Goal: Task Accomplishment & Management: Use online tool/utility

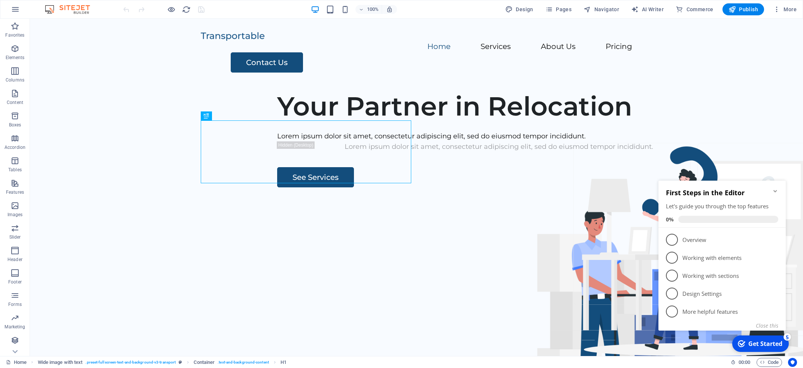
click at [774, 191] on icon "Minimize checklist" at bounding box center [774, 191] width 3 height 2
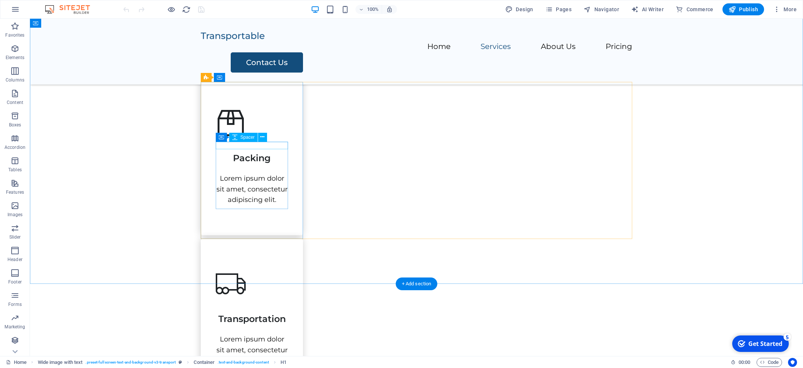
scroll to position [332, 0]
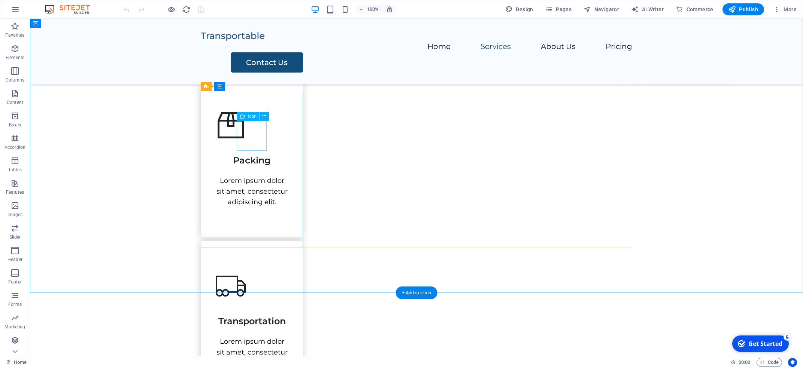
click at [256, 140] on figure at bounding box center [252, 125] width 72 height 30
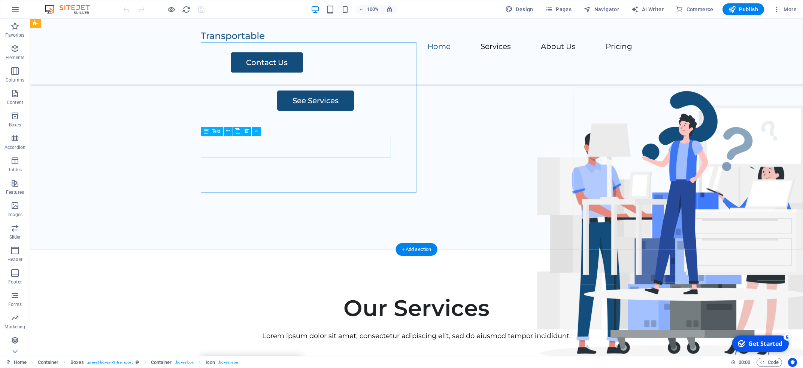
scroll to position [0, 0]
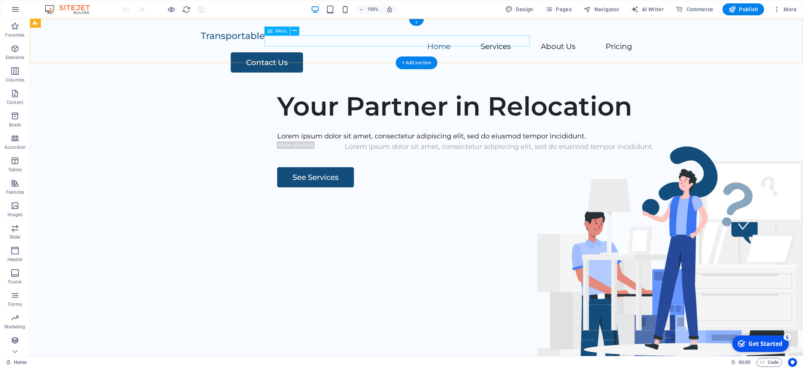
click at [389, 42] on nav "Home Services About Us Pricing" at bounding box center [416, 47] width 431 height 11
select select
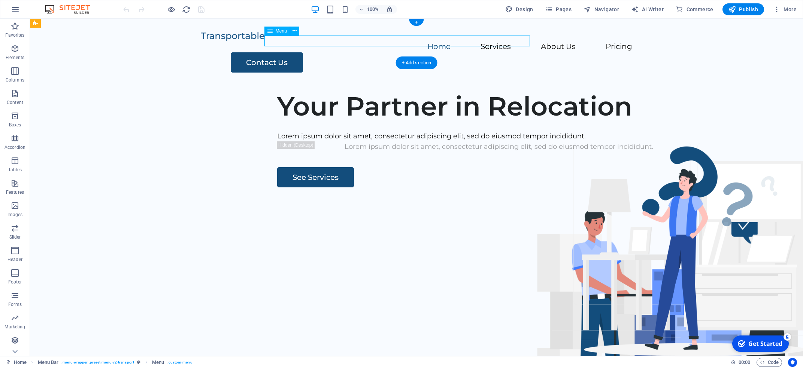
select select
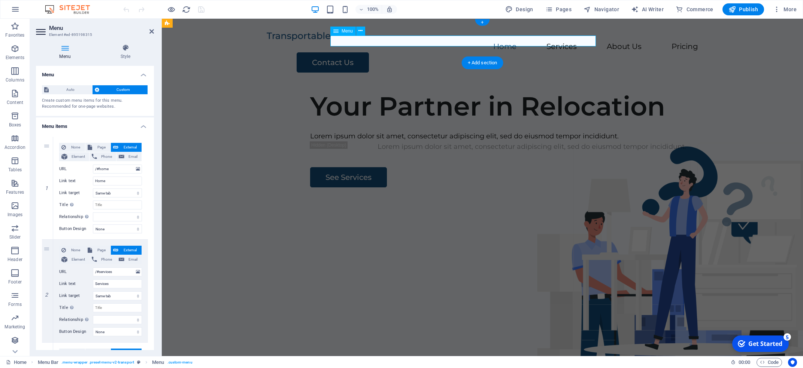
click at [398, 42] on nav "Home Services About Us Pricing" at bounding box center [482, 47] width 431 height 11
click at [435, 6] on div "100% Design Pages Navigator AI Writer Commerce Publish More" at bounding box center [461, 9] width 678 height 12
click at [291, 10] on div "100% Design Pages Navigator AI Writer Commerce Publish More" at bounding box center [461, 9] width 678 height 12
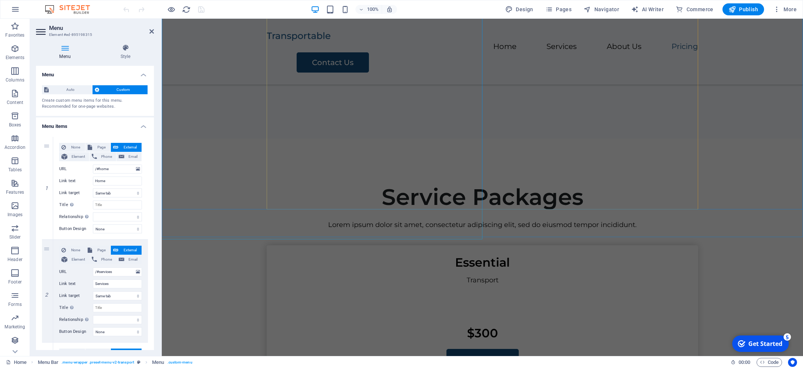
scroll to position [1373, 0]
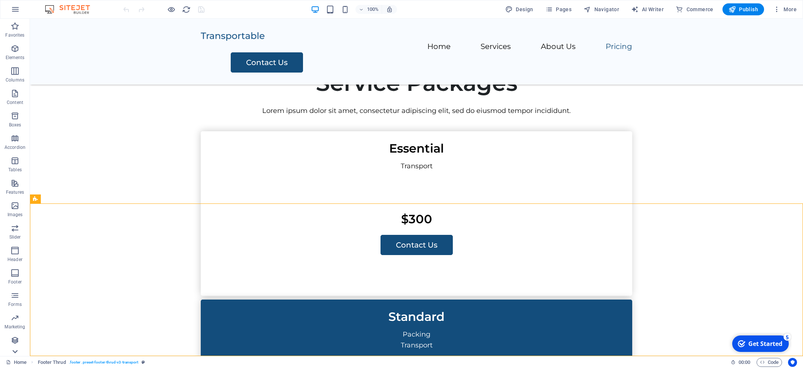
click at [12, 28] on icon at bounding box center [15, 23] width 10 height 10
click at [12, 350] on p "Commerce" at bounding box center [15, 351] width 22 height 6
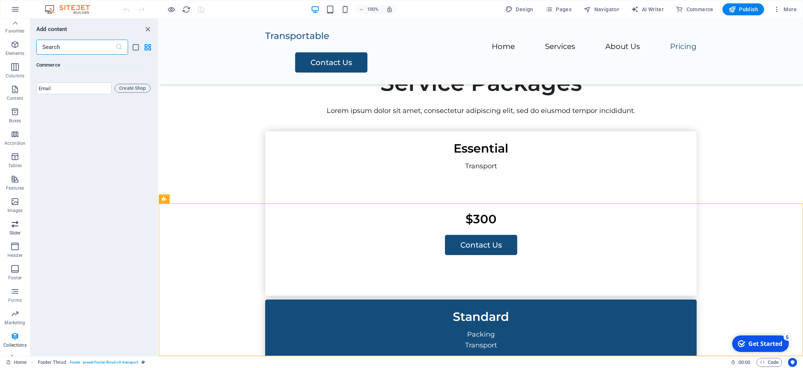
scroll to position [0, 0]
click at [467, 45] on nav "Home Services About Us Pricing" at bounding box center [480, 47] width 431 height 11
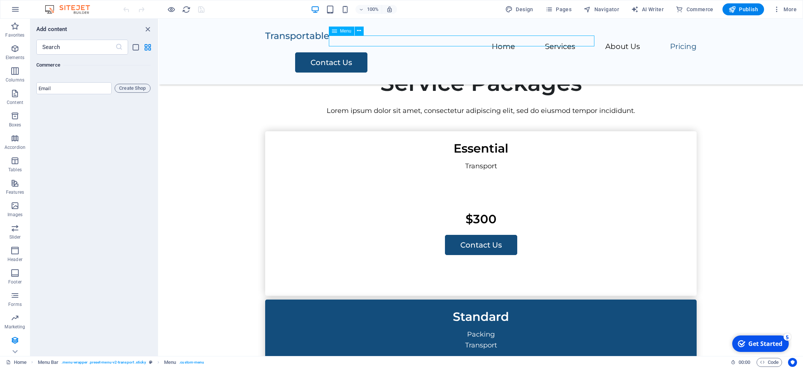
click at [462, 43] on nav "Home Services About Us Pricing" at bounding box center [480, 47] width 431 height 11
select select
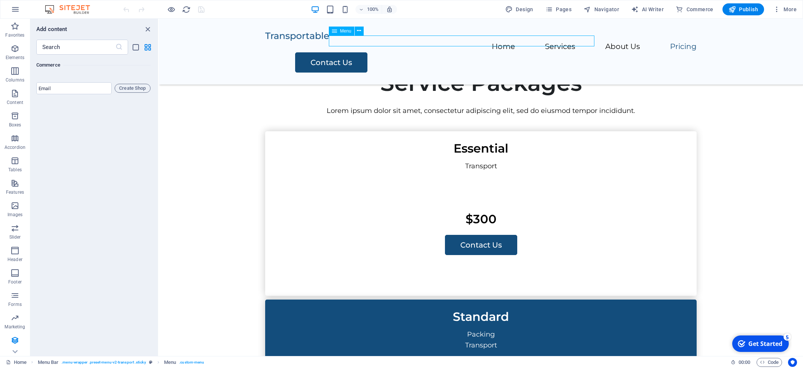
select select
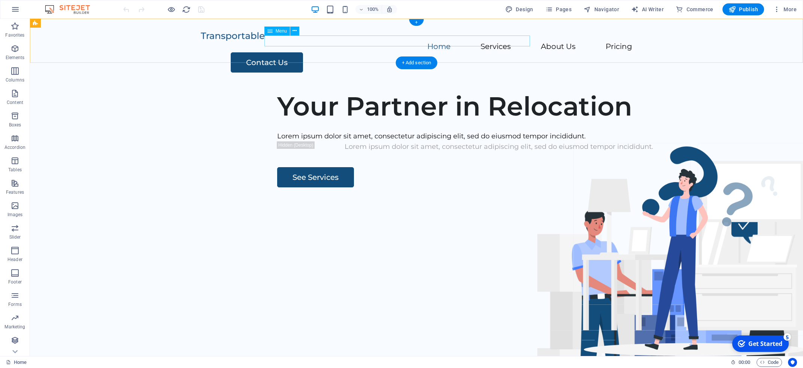
click at [459, 42] on nav "Home Services About Us Pricing" at bounding box center [416, 47] width 431 height 11
select select
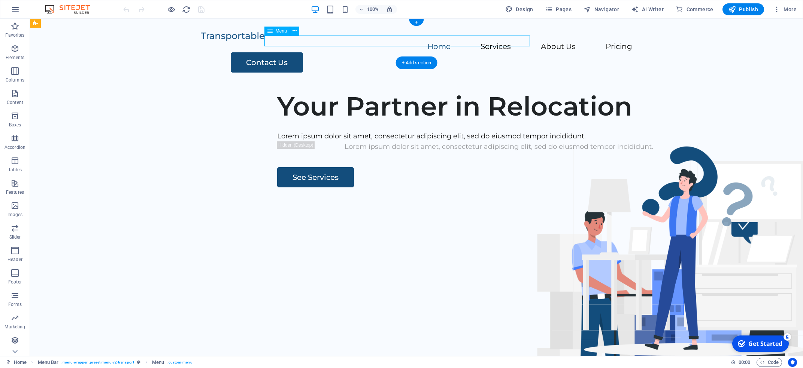
select select
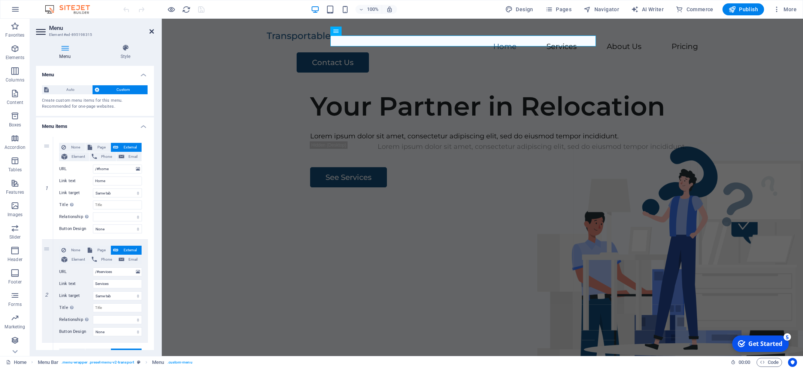
click at [151, 34] on icon at bounding box center [151, 31] width 4 height 6
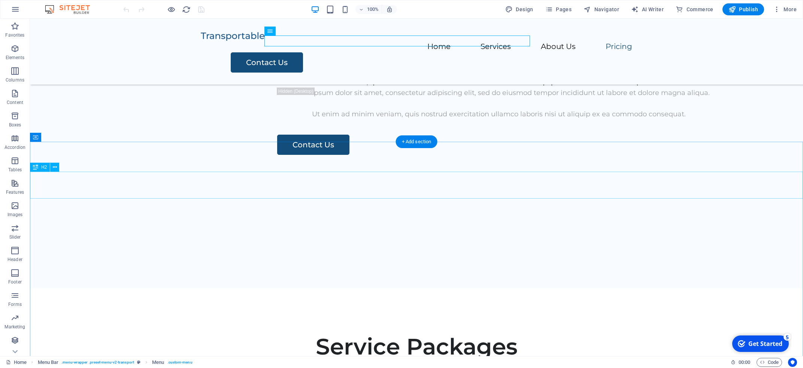
scroll to position [1110, 0]
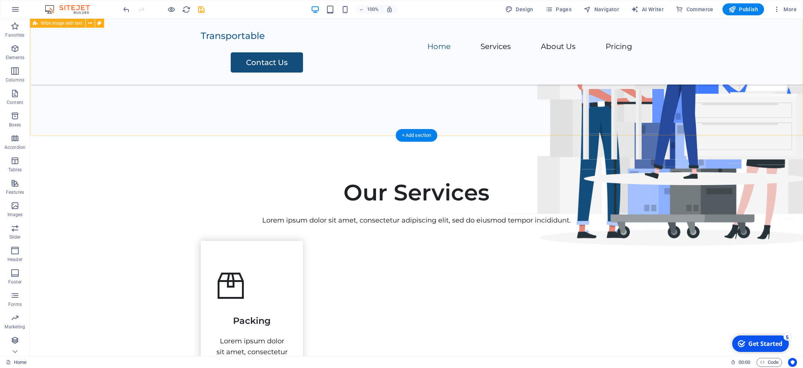
scroll to position [174, 0]
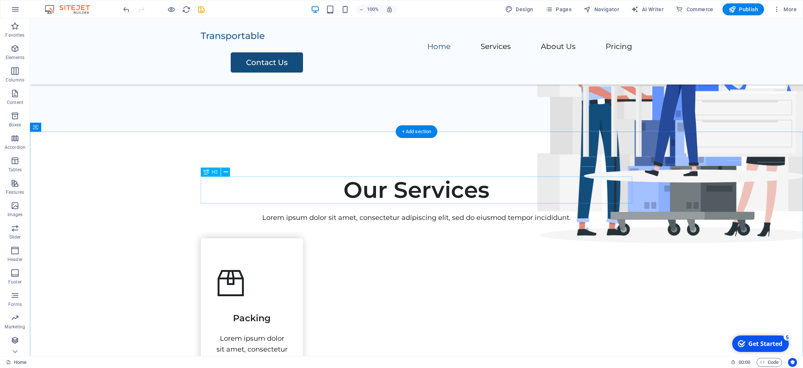
click at [394, 191] on div "Our Services" at bounding box center [416, 190] width 431 height 27
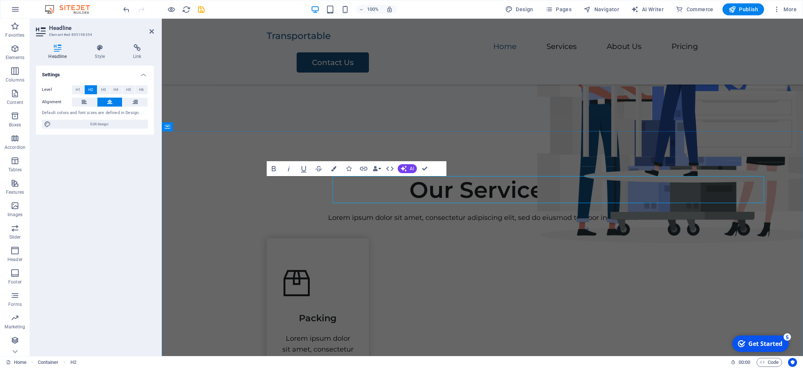
click at [394, 191] on h2 "Our Services" at bounding box center [482, 190] width 431 height 27
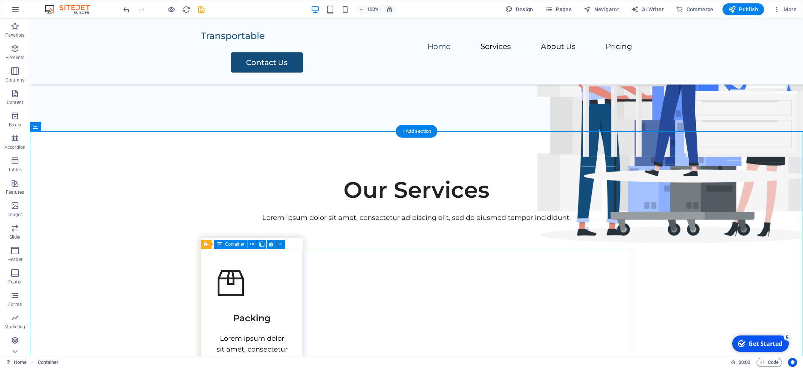
scroll to position [0, 0]
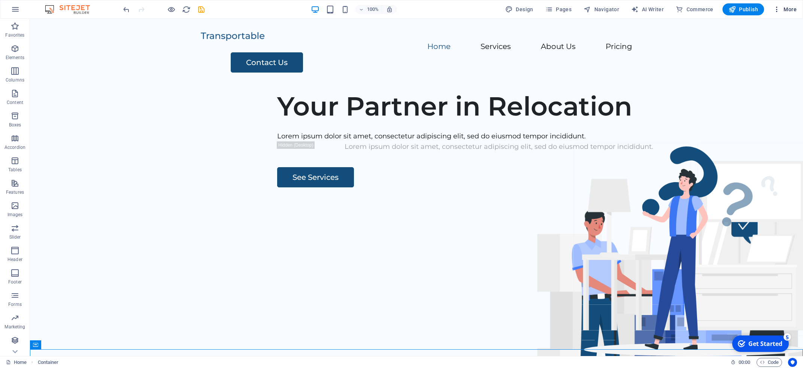
click at [787, 8] on span "More" at bounding box center [785, 9] width 24 height 7
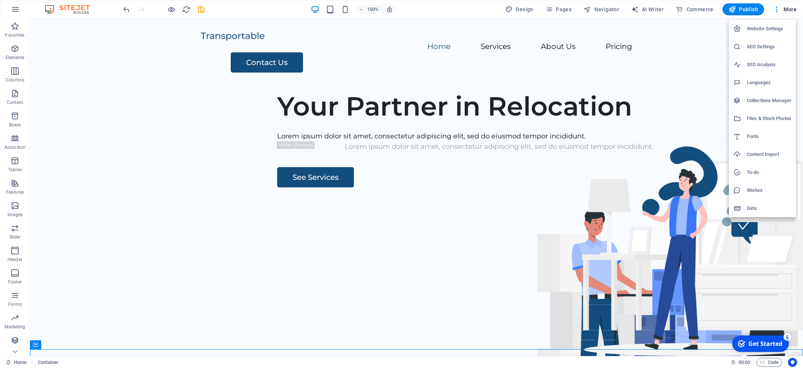
click at [732, 4] on div at bounding box center [401, 184] width 803 height 368
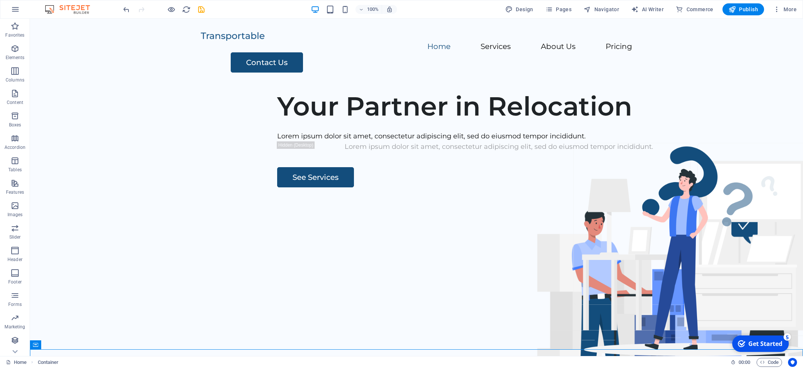
click at [732, 4] on button "Publish" at bounding box center [743, 9] width 42 height 12
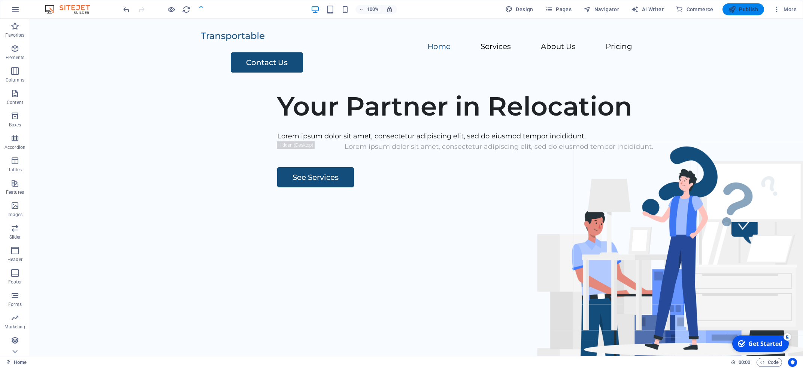
click at [744, 6] on span "Publish" at bounding box center [743, 9] width 30 height 7
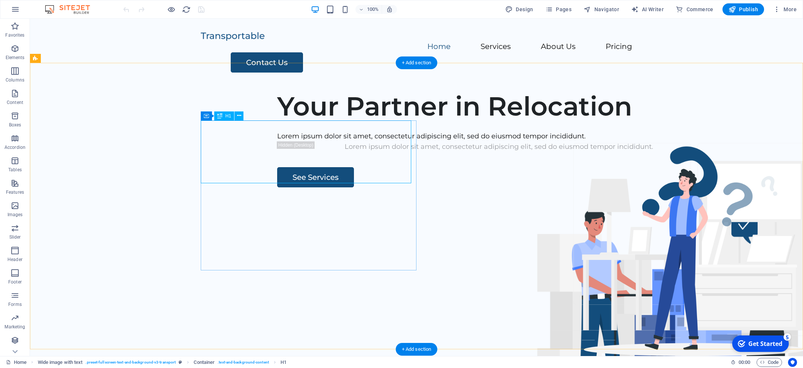
click at [289, 122] on div "Your Partner in Relocation" at bounding box center [498, 106] width 443 height 31
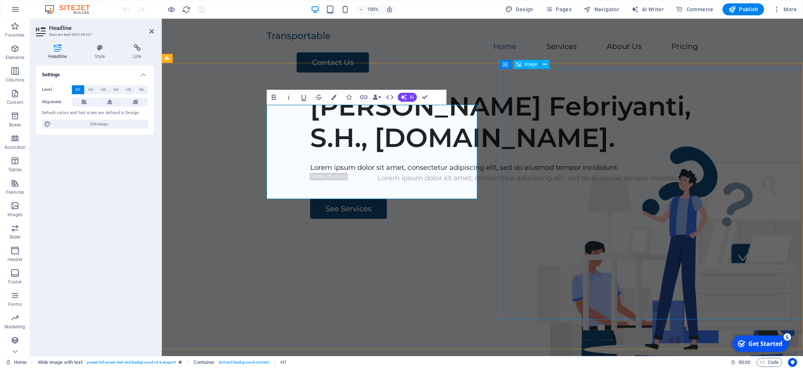
click at [526, 219] on figure at bounding box center [677, 344] width 355 height 251
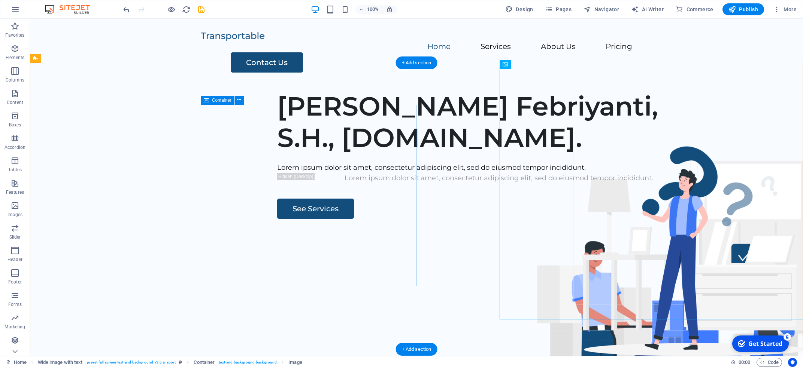
click at [416, 204] on div "[PERSON_NAME] Febriyanti, S.H., [DOMAIN_NAME]. Lorem ipsum dolor sit amet, cons…" at bounding box center [502, 155] width 602 height 129
click at [413, 207] on div "[PERSON_NAME] Febriyanti, S.H., [DOMAIN_NAME]. Lorem ipsum dolor sit amet, cons…" at bounding box center [502, 155] width 602 height 129
click at [319, 173] on div "Lorem ipsum dolor sit amet, consectetur adipiscing elit, sed do eiusmod tempor …" at bounding box center [498, 168] width 443 height 11
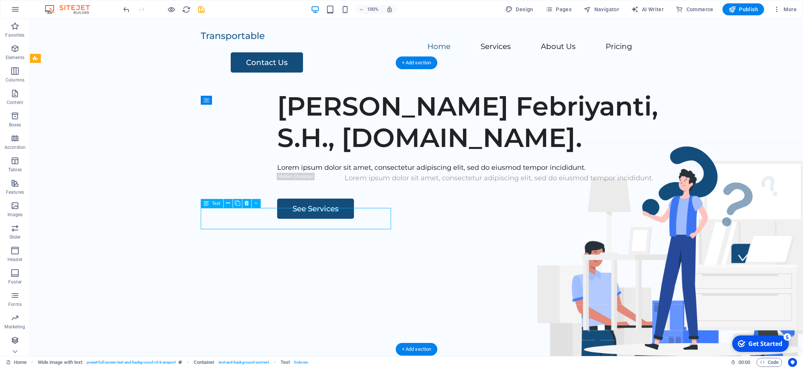
click at [319, 173] on div "Lorem ipsum dolor sit amet, consectetur adipiscing elit, sed do eiusmod tempor …" at bounding box center [498, 168] width 443 height 11
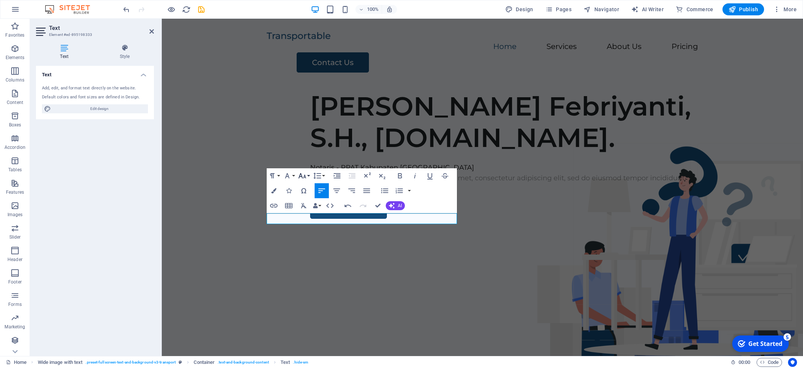
click at [300, 176] on icon "button" at bounding box center [302, 176] width 9 height 9
click at [311, 212] on link "24" at bounding box center [310, 209] width 27 height 11
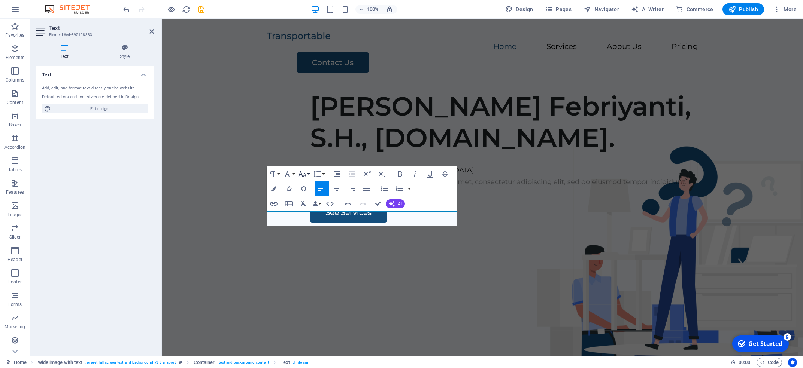
click at [304, 172] on icon "button" at bounding box center [302, 174] width 9 height 9
click at [312, 219] on link "30" at bounding box center [310, 218] width 27 height 11
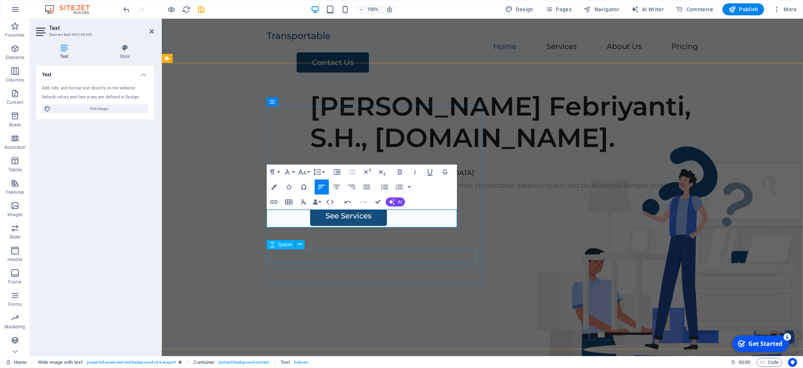
click at [385, 206] on div at bounding box center [531, 198] width 443 height 15
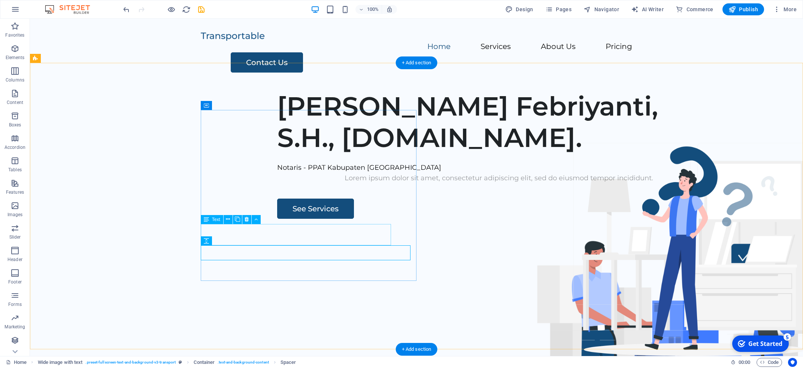
click at [346, 184] on div "Lorem ipsum dolor sit amet, consectetur adipiscing elit, sed do eiusmod tempor …" at bounding box center [498, 178] width 443 height 11
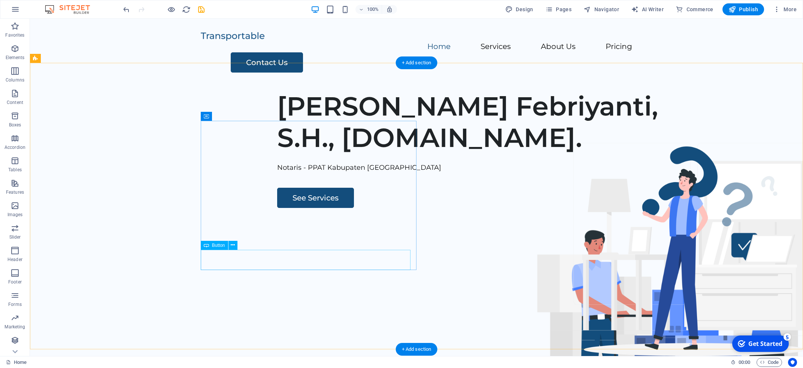
click at [277, 208] on div "See Services" at bounding box center [498, 198] width 443 height 20
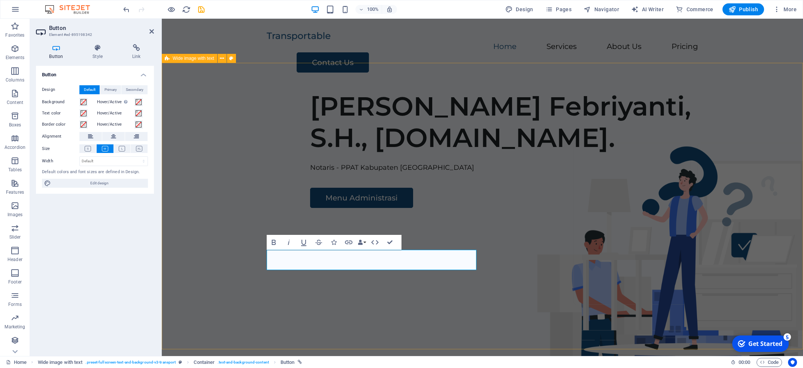
click at [261, 301] on div "[PERSON_NAME] Febriyanti, S.H., [DOMAIN_NAME]. Notaris - PPAT Kabupaten Sidoarj…" at bounding box center [482, 228] width 641 height 287
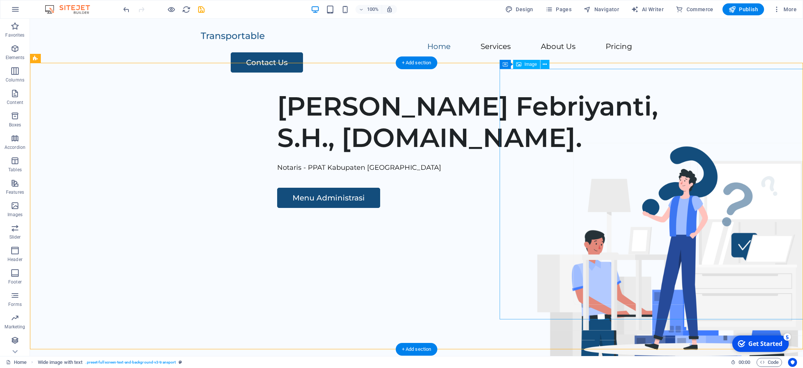
click at [614, 208] on figure at bounding box center [677, 333] width 355 height 251
click at [548, 62] on button at bounding box center [544, 64] width 9 height 9
click at [519, 64] on icon at bounding box center [518, 64] width 5 height 9
click at [526, 68] on div "Image" at bounding box center [526, 64] width 27 height 9
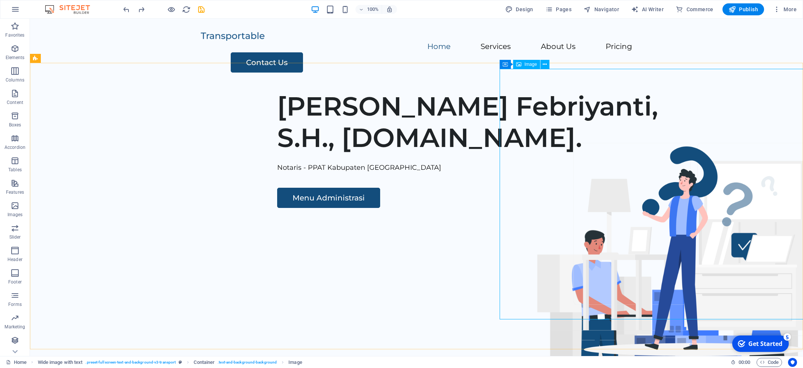
select select "px"
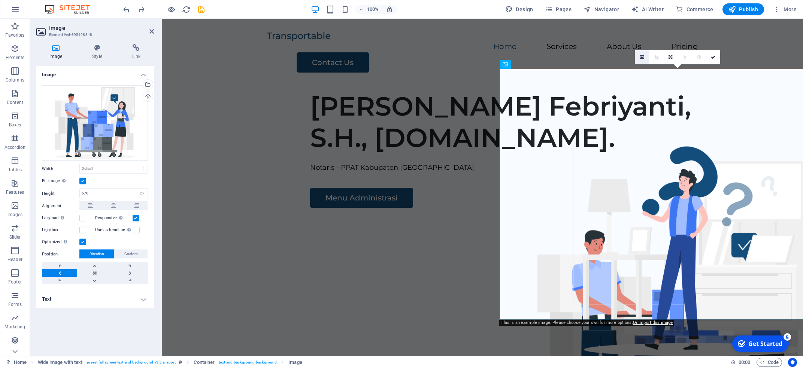
click at [641, 59] on icon at bounding box center [642, 57] width 4 height 5
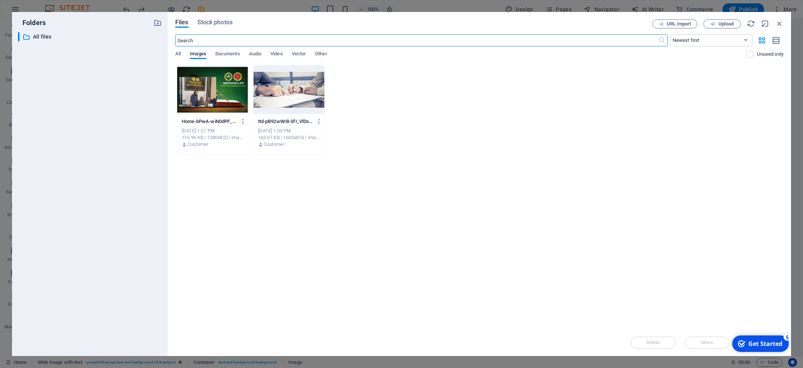
click at [198, 106] on div at bounding box center [212, 90] width 71 height 49
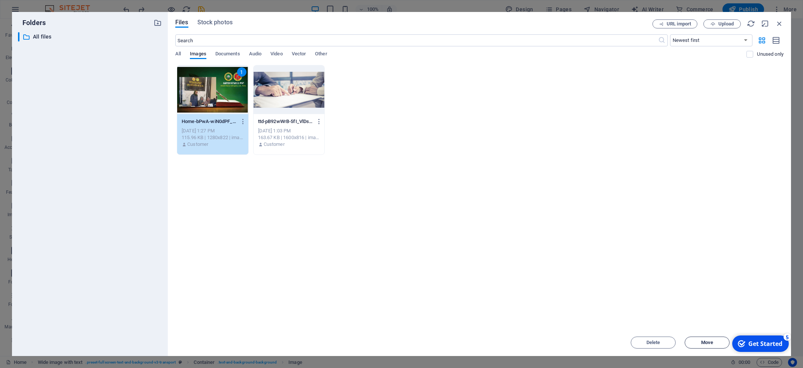
click at [710, 343] on span "Move" at bounding box center [707, 343] width 12 height 4
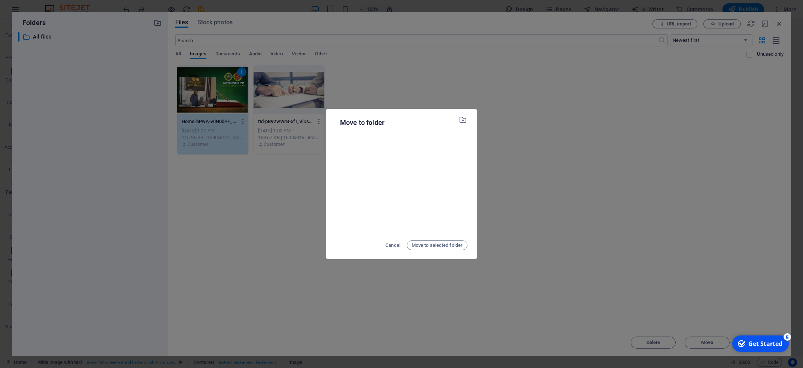
click at [564, 199] on div "Move to folder Cancel Move to selected folder" at bounding box center [401, 184] width 803 height 368
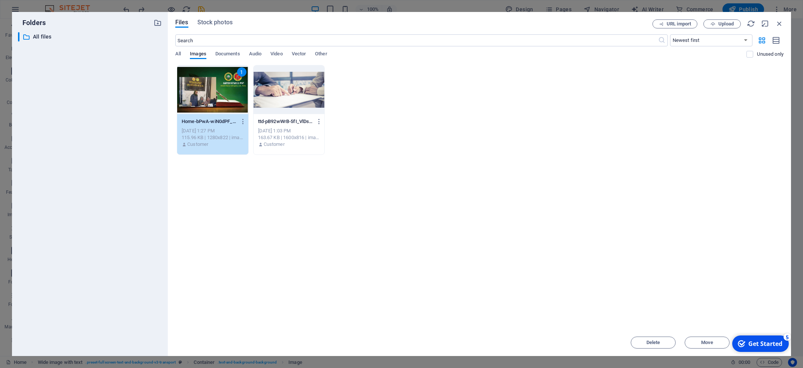
click at [757, 340] on div "checkmark Get Started 5" at bounding box center [760, 344] width 57 height 16
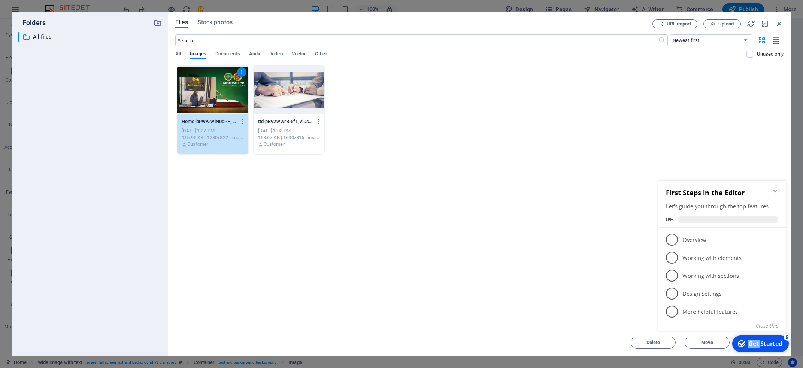
click at [757, 340] on div "checkmark Get Started 5" at bounding box center [760, 344] width 57 height 16
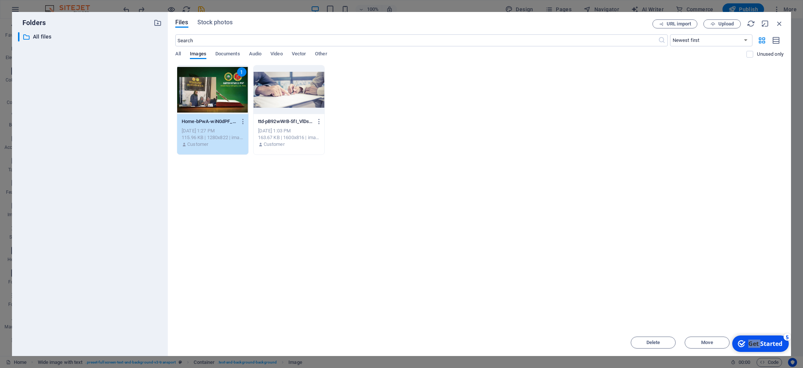
click at [645, 287] on div "Drop files here to upload them instantly 1 Home-bPwA-wiN0dPF_R5l53CsBg.jpg Home…" at bounding box center [479, 197] width 608 height 264
click at [216, 105] on div "1" at bounding box center [212, 90] width 71 height 49
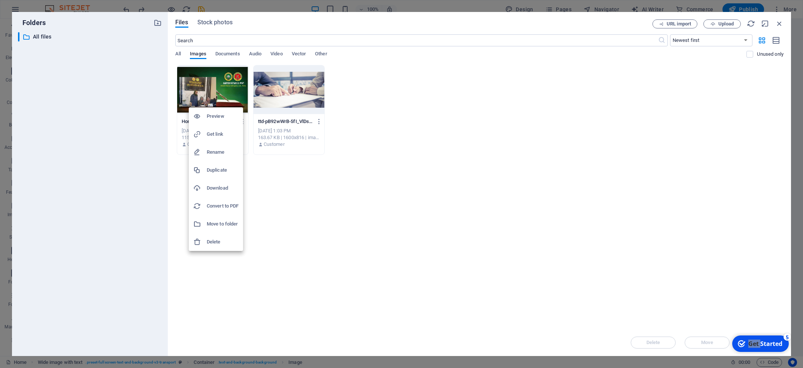
click at [228, 85] on div at bounding box center [401, 184] width 803 height 368
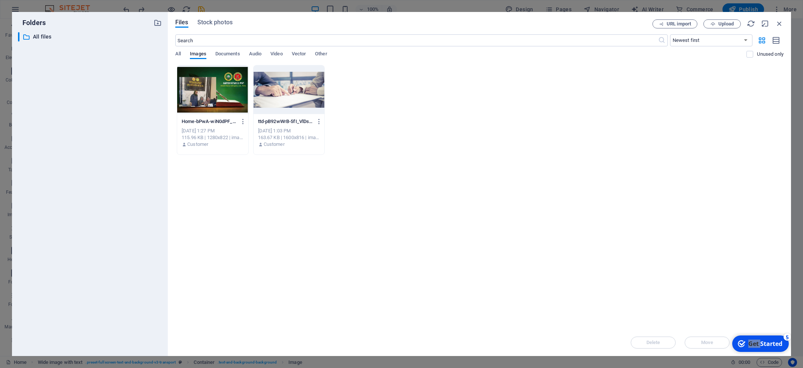
click at [238, 112] on div at bounding box center [212, 90] width 71 height 49
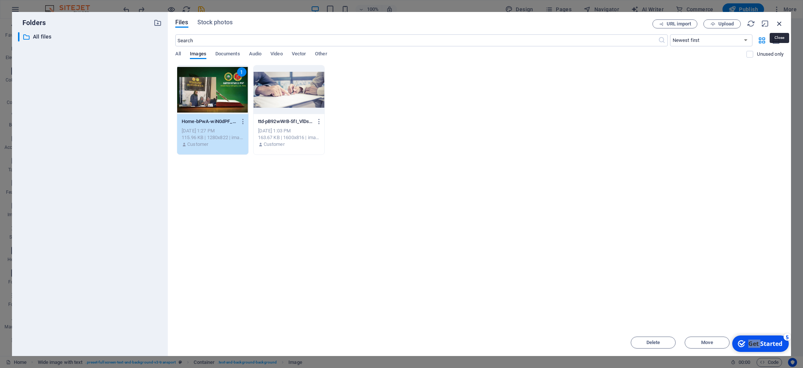
click at [779, 24] on icon "button" at bounding box center [779, 23] width 8 height 8
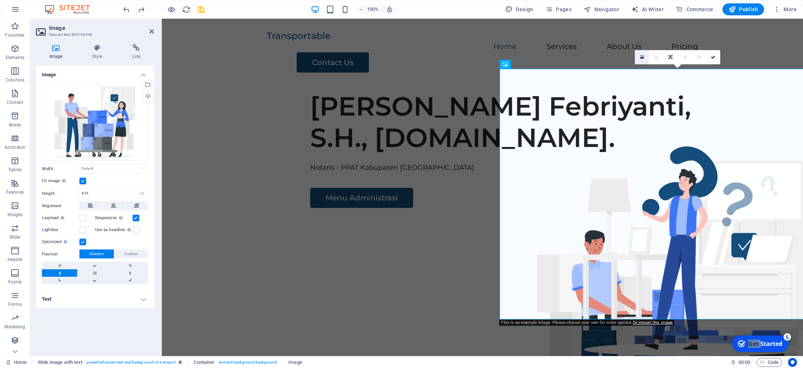
click at [643, 59] on icon at bounding box center [642, 57] width 4 height 5
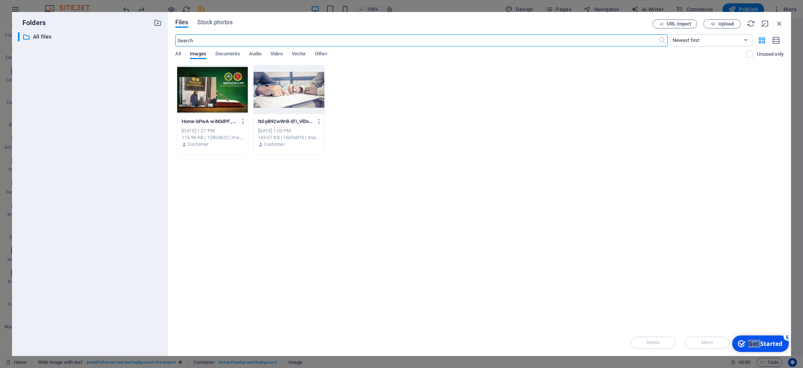
click at [189, 82] on div at bounding box center [212, 90] width 71 height 49
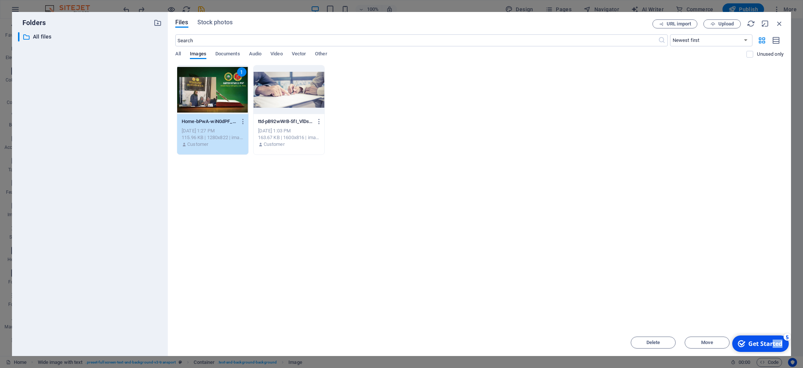
drag, startPoint x: 773, startPoint y: 344, endPoint x: 781, endPoint y: 269, distance: 75.3
click html "checkmark Get Started 5 First Steps in the Editor Let's guide you through the t…"
click at [781, 23] on icon "button" at bounding box center [779, 23] width 8 height 8
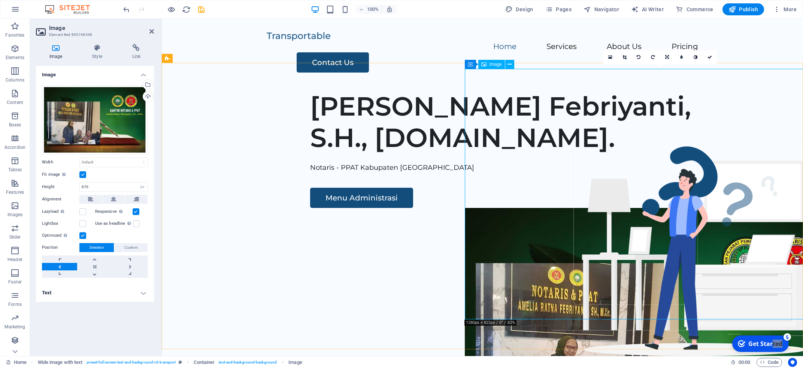
click at [500, 248] on figure at bounding box center [660, 333] width 391 height 251
drag, startPoint x: 530, startPoint y: 245, endPoint x: 502, endPoint y: 252, distance: 29.1
click at [502, 252] on figure at bounding box center [660, 333] width 391 height 251
click at [340, 154] on div "[PERSON_NAME] Febriyanti, S.H., [DOMAIN_NAME]." at bounding box center [531, 122] width 443 height 63
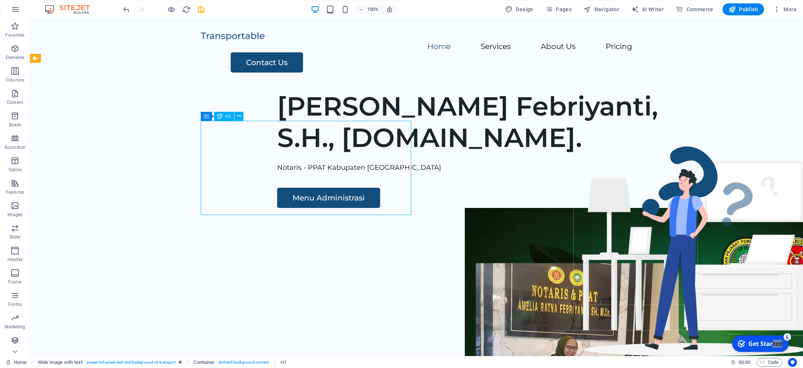
drag, startPoint x: 321, startPoint y: 143, endPoint x: 239, endPoint y: 167, distance: 84.7
click at [277, 154] on div "[PERSON_NAME] Febriyanti, S.H., [DOMAIN_NAME]." at bounding box center [498, 122] width 443 height 63
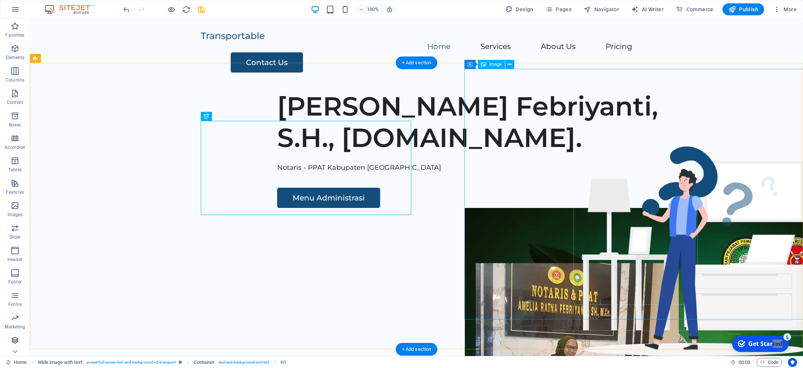
click at [556, 208] on figure at bounding box center [660, 333] width 391 height 251
drag, startPoint x: 577, startPoint y: 92, endPoint x: 488, endPoint y: 105, distance: 90.7
click at [488, 208] on figure at bounding box center [660, 333] width 391 height 251
drag, startPoint x: 477, startPoint y: 93, endPoint x: 451, endPoint y: 88, distance: 26.7
click at [451, 88] on div "[PERSON_NAME] Febriyanti, S.H., [DOMAIN_NAME]. Notaris - PPAT Kabupaten Sidoarj…" at bounding box center [416, 228] width 773 height 287
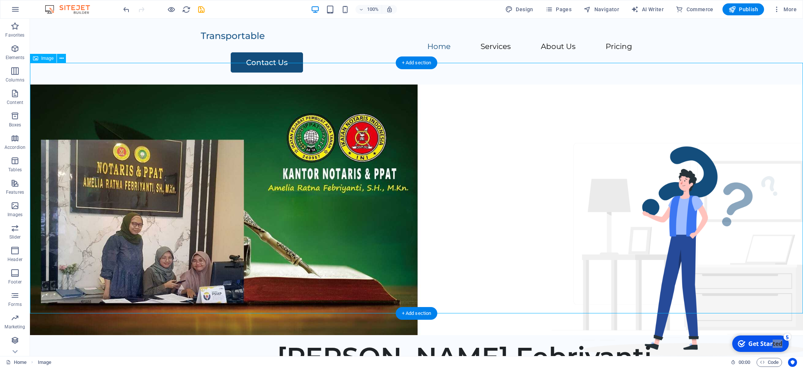
drag, startPoint x: 340, startPoint y: 126, endPoint x: 488, endPoint y: 124, distance: 148.7
click at [488, 124] on figure at bounding box center [416, 210] width 773 height 251
drag, startPoint x: 286, startPoint y: 124, endPoint x: 601, endPoint y: 134, distance: 314.7
click at [601, 134] on figure at bounding box center [416, 210] width 773 height 251
click at [556, 153] on figure at bounding box center [416, 210] width 773 height 251
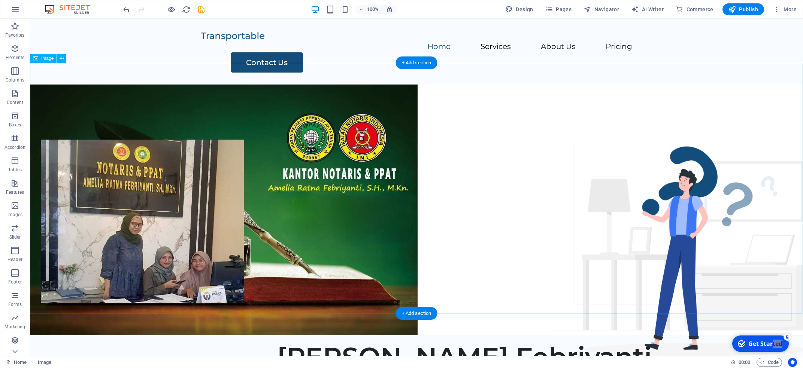
click at [516, 168] on figure at bounding box center [416, 210] width 773 height 251
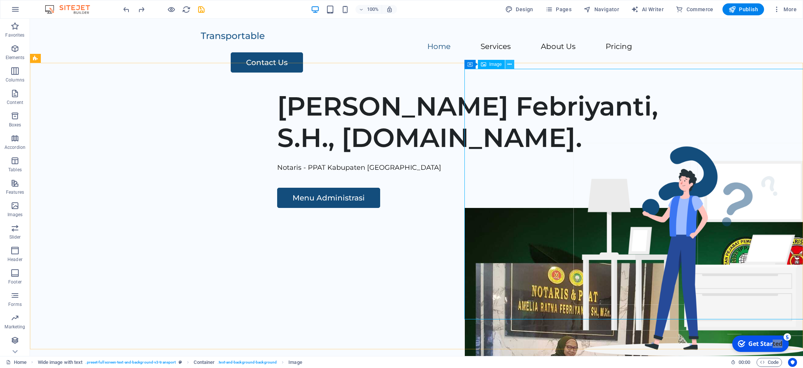
click at [510, 63] on icon at bounding box center [509, 65] width 4 height 8
click at [470, 66] on icon at bounding box center [469, 64] width 5 height 9
click at [484, 65] on span "Container" at bounding box center [485, 64] width 19 height 4
click at [504, 64] on icon at bounding box center [503, 65] width 4 height 8
click at [636, 222] on figure at bounding box center [660, 333] width 391 height 251
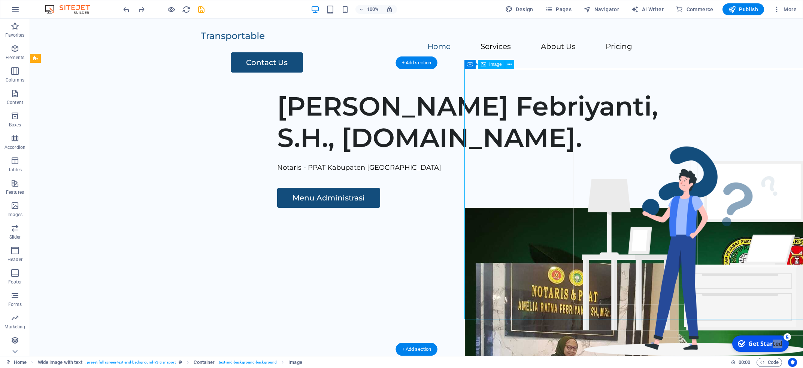
click at [606, 208] on figure at bounding box center [660, 333] width 391 height 251
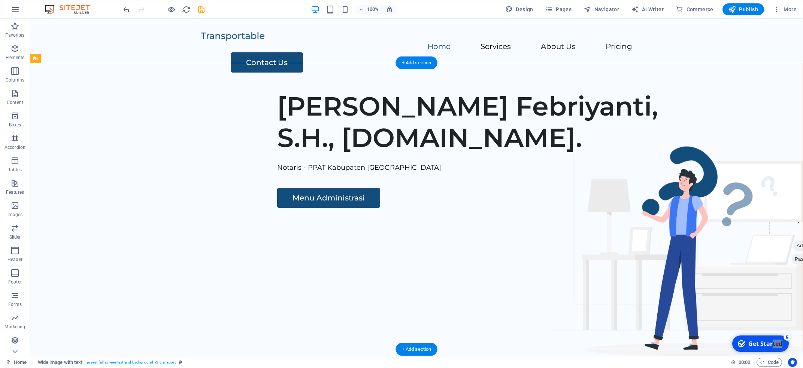
drag, startPoint x: 778, startPoint y: 117, endPoint x: 665, endPoint y: 135, distance: 114.4
click at [665, 135] on div "[PERSON_NAME] Febriyanti, S.H., [DOMAIN_NAME]. Notaris - PPAT Kabupaten Sidoarj…" at bounding box center [416, 228] width 773 height 287
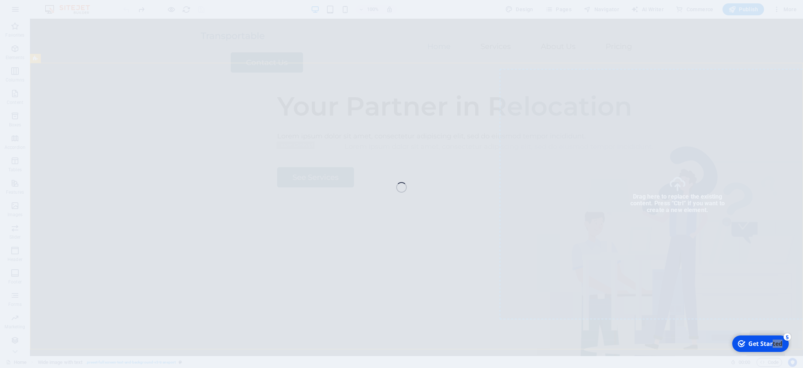
select select "px"
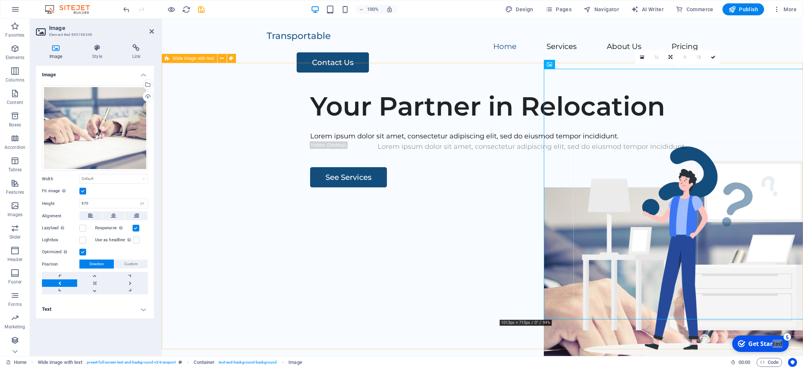
click at [501, 200] on div "Your Partner in Relocation Lorem ipsum dolor sit amet, consectetur adipiscing e…" at bounding box center [482, 228] width 641 height 287
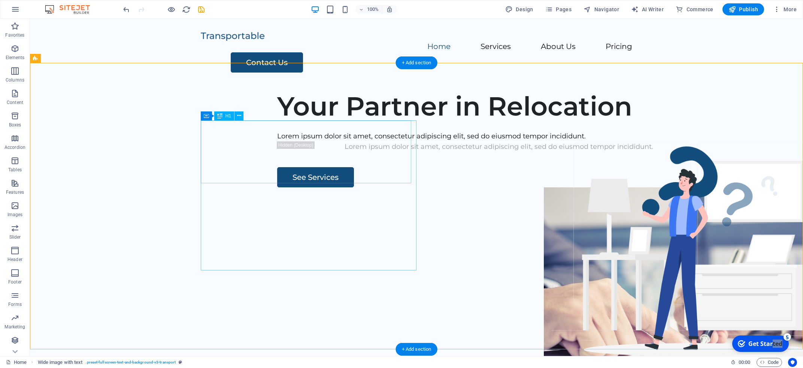
click at [312, 122] on div "Your Partner in Relocation" at bounding box center [498, 106] width 443 height 31
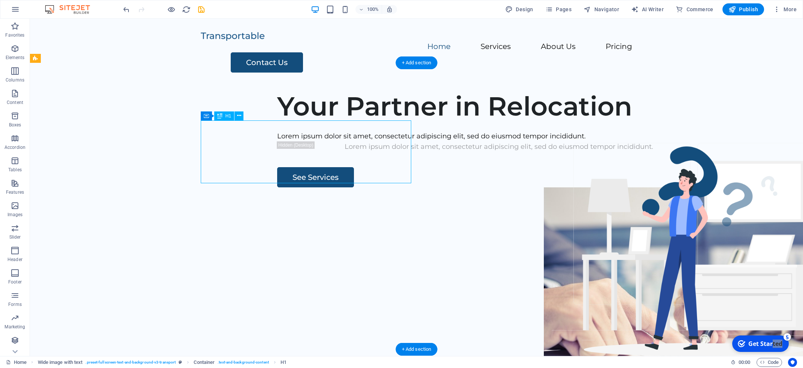
click at [312, 122] on div "Your Partner in Relocation" at bounding box center [498, 106] width 443 height 31
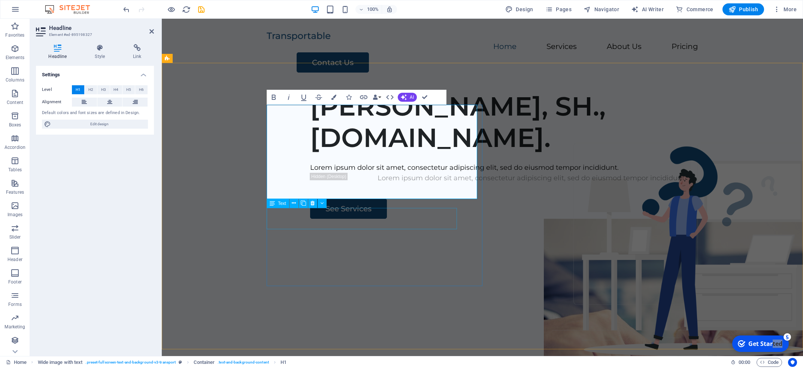
click at [434, 173] on div "Lorem ipsum dolor sit amet, consectetur adipiscing elit, sed do eiusmod tempor …" at bounding box center [531, 168] width 443 height 11
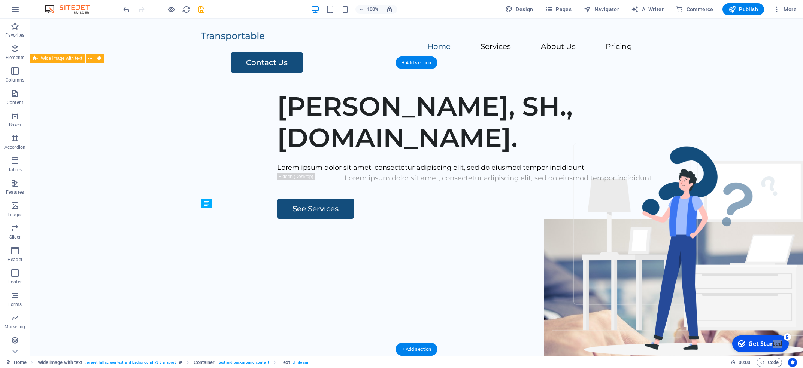
click at [434, 222] on div "[PERSON_NAME], SH., [DOMAIN_NAME]. Lorem ipsum dolor sit amet, consectetur adip…" at bounding box center [416, 228] width 773 height 287
click at [363, 173] on div "Lorem ipsum dolor sit amet, consectetur adipiscing elit, sed do eiusmod tempor …" at bounding box center [498, 168] width 443 height 11
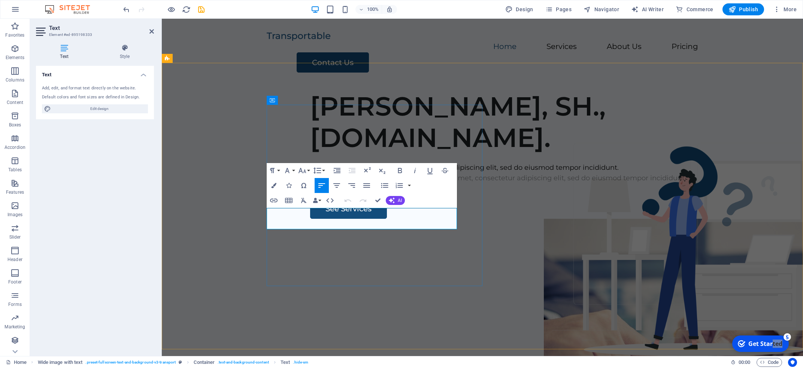
click at [363, 173] on p "Lorem ipsum dolor sit amet, consectetur adipiscing elit, sed do eiusmod tempor …" at bounding box center [531, 168] width 443 height 11
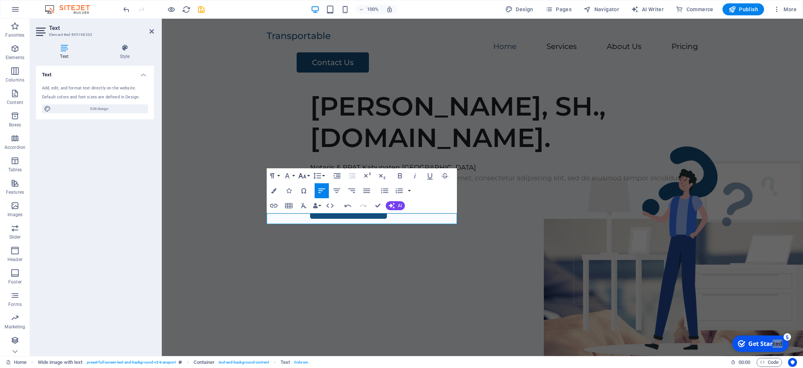
click at [307, 177] on icon "button" at bounding box center [302, 176] width 9 height 9
click at [311, 227] on link "36" at bounding box center [310, 231] width 27 height 11
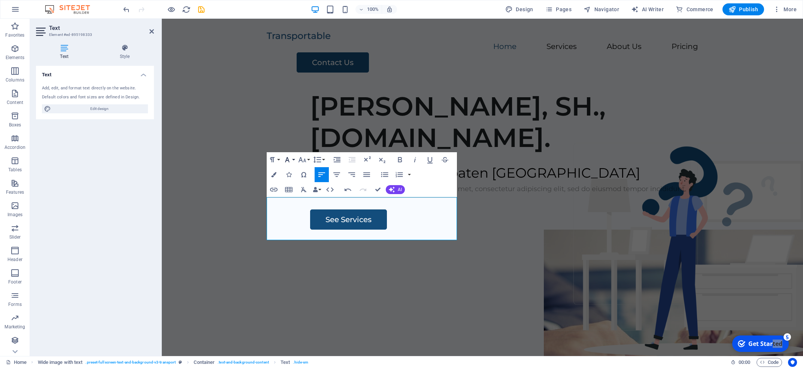
click at [290, 160] on icon "button" at bounding box center [287, 159] width 9 height 9
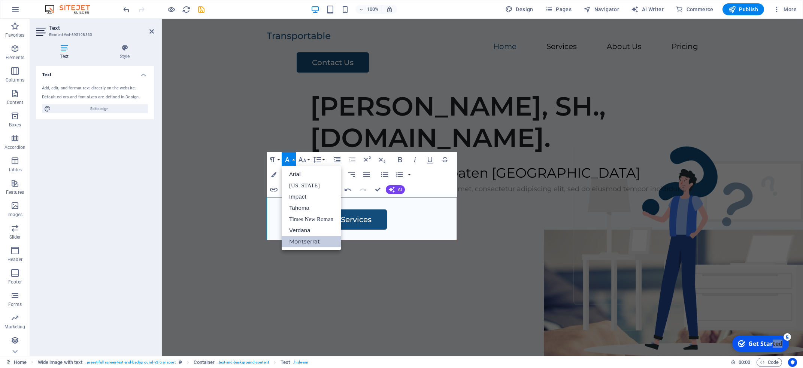
scroll to position [0, 0]
click at [320, 184] on link "[US_STATE]" at bounding box center [311, 185] width 59 height 11
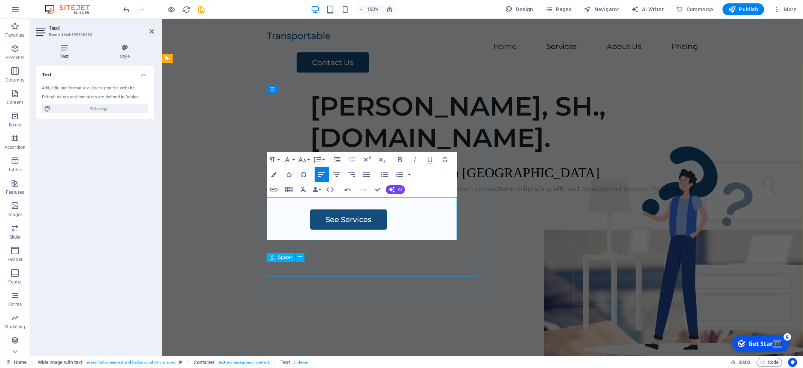
click at [473, 210] on div at bounding box center [531, 202] width 443 height 15
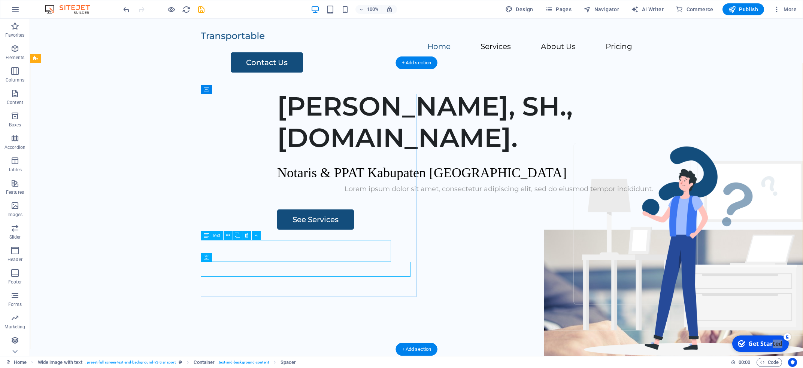
click at [333, 195] on div "Lorem ipsum dolor sit amet, consectetur adipiscing elit, sed do eiusmod tempor …" at bounding box center [498, 189] width 443 height 11
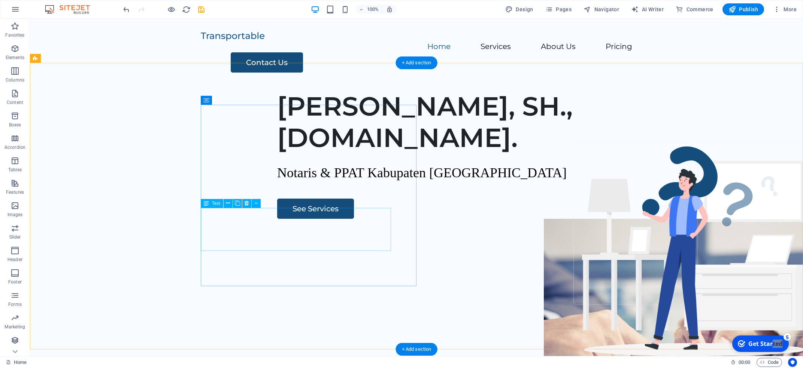
click at [349, 184] on div "Notaris & PPAT Kabupaten [GEOGRAPHIC_DATA]" at bounding box center [498, 174] width 443 height 22
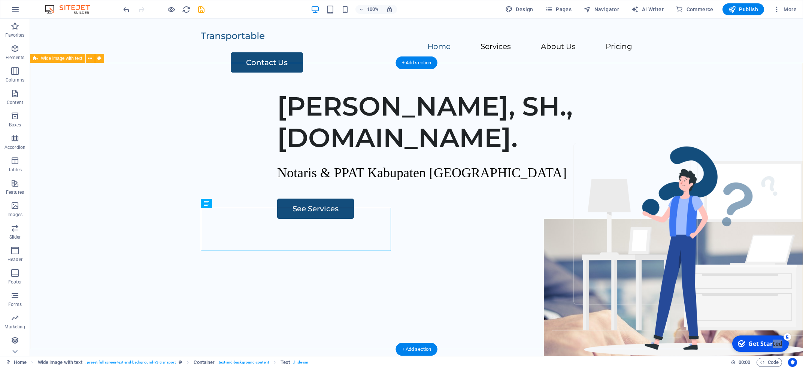
click at [462, 225] on div "[PERSON_NAME], SH., [DOMAIN_NAME]. Notaris & PPAT Kabupaten Sidoarjo See Servic…" at bounding box center [416, 228] width 773 height 287
click at [322, 154] on div "[PERSON_NAME], SH., [DOMAIN_NAME]." at bounding box center [498, 122] width 443 height 63
click at [283, 154] on div "[PERSON_NAME], SH., [DOMAIN_NAME]." at bounding box center [498, 122] width 443 height 63
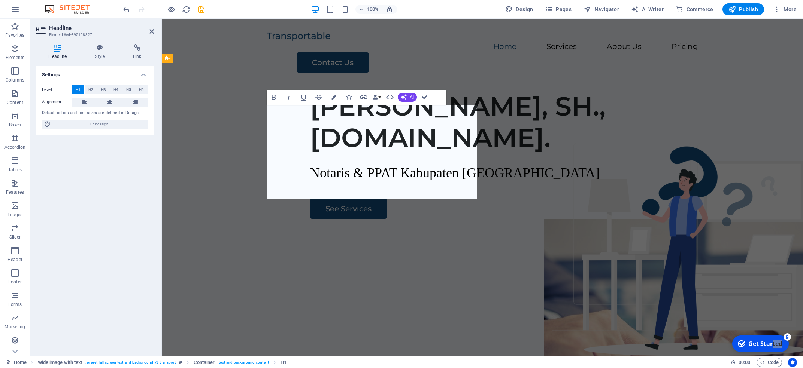
click at [448, 154] on h1 "[PERSON_NAME], SH., [DOMAIN_NAME]." at bounding box center [531, 122] width 443 height 63
click at [531, 237] on div "[PERSON_NAME], SH., [DOMAIN_NAME]. Notaris & PPAT Kabupaten Sidoarjo See Servic…" at bounding box center [482, 228] width 641 height 287
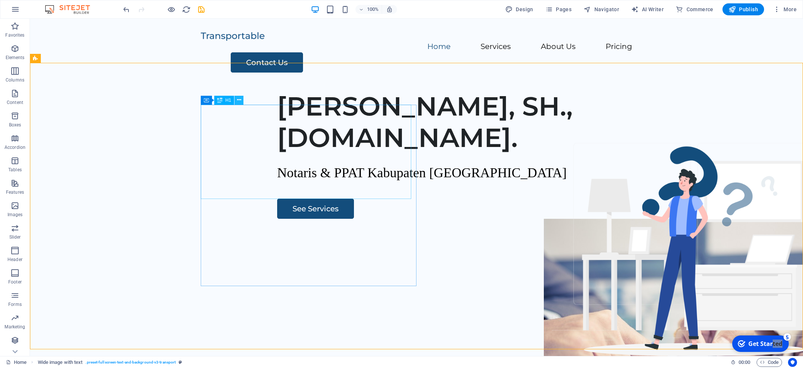
click at [239, 100] on icon at bounding box center [239, 100] width 4 height 8
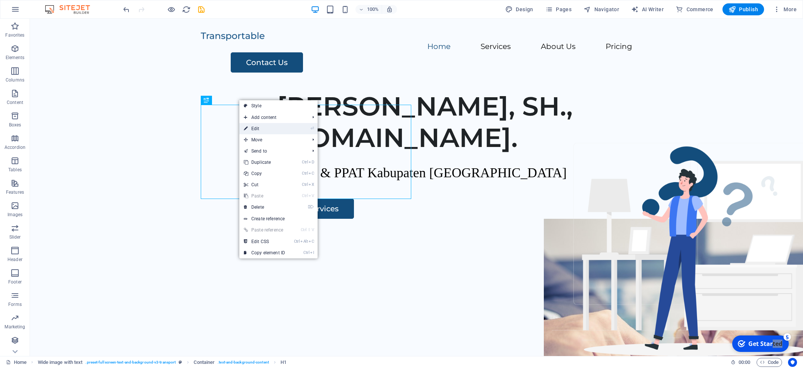
click at [259, 130] on link "⏎ Edit" at bounding box center [264, 128] width 50 height 11
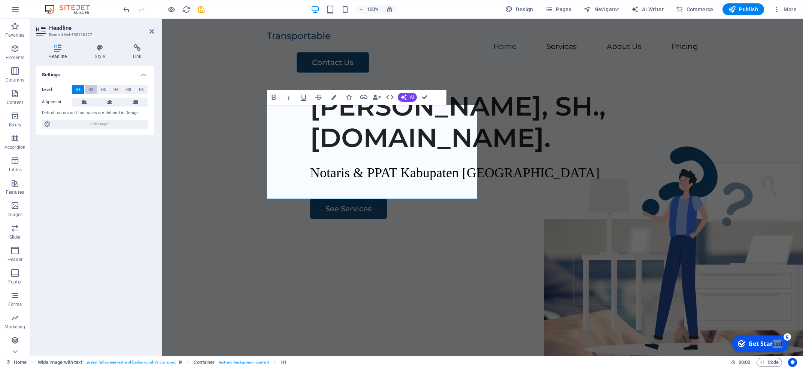
click at [89, 92] on span "H2" at bounding box center [90, 89] width 5 height 9
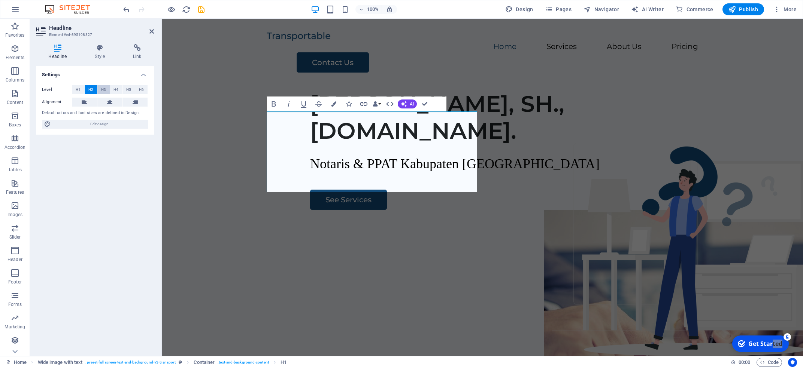
click at [100, 90] on button "H3" at bounding box center [103, 89] width 12 height 9
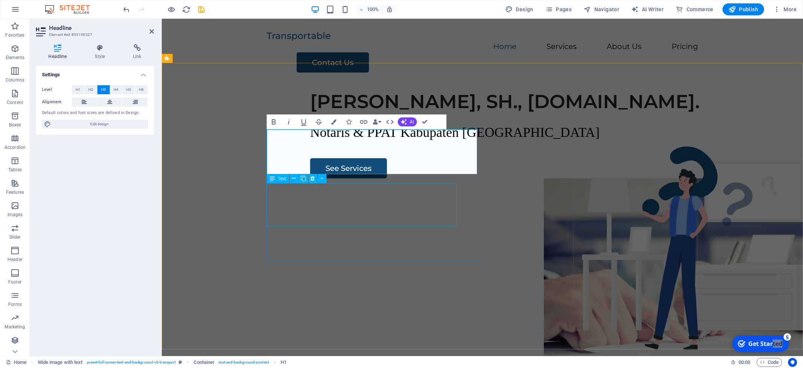
click at [368, 144] on div "Notaris & PPAT Kabupaten [GEOGRAPHIC_DATA]" at bounding box center [531, 133] width 443 height 22
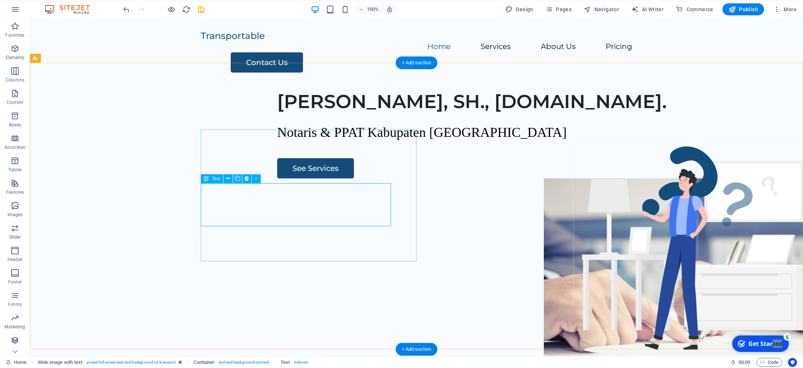
click at [277, 144] on div "Notaris & PPAT Kabupaten [GEOGRAPHIC_DATA]" at bounding box center [498, 133] width 443 height 22
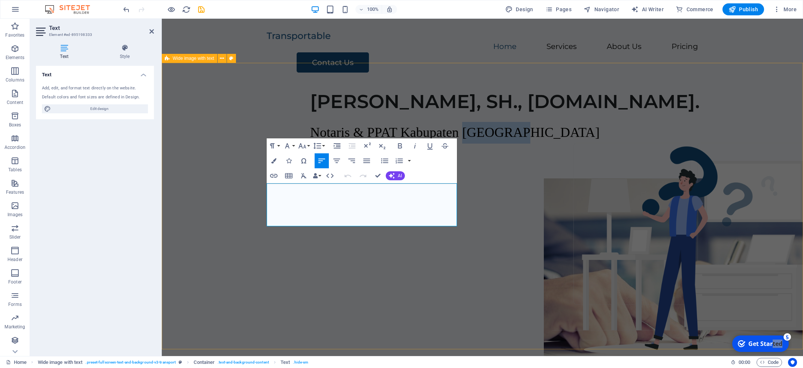
drag, startPoint x: 321, startPoint y: 214, endPoint x: 264, endPoint y: 190, distance: 62.0
click at [264, 190] on div "[PERSON_NAME], SH., [DOMAIN_NAME]. Notaris & PPAT Kabupaten Sidoarjo See Servic…" at bounding box center [482, 146] width 641 height 122
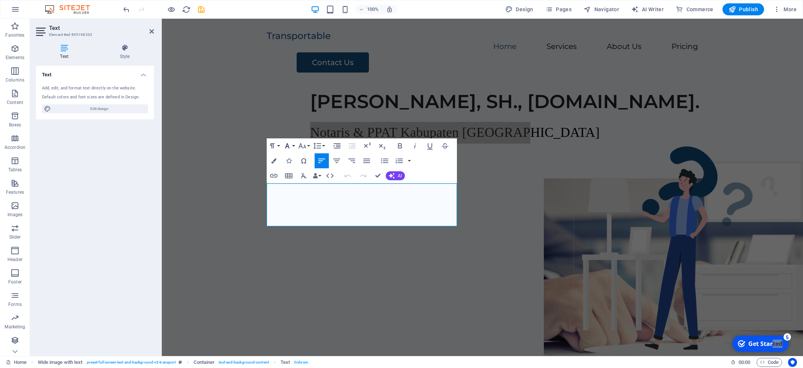
click at [291, 147] on icon "button" at bounding box center [287, 146] width 9 height 9
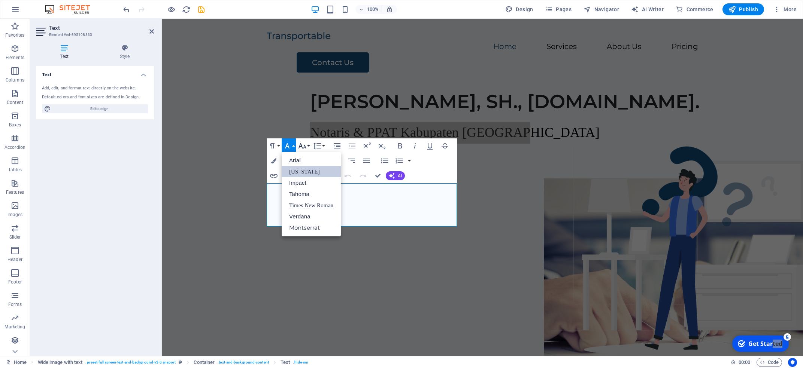
click at [306, 147] on icon "button" at bounding box center [302, 146] width 9 height 9
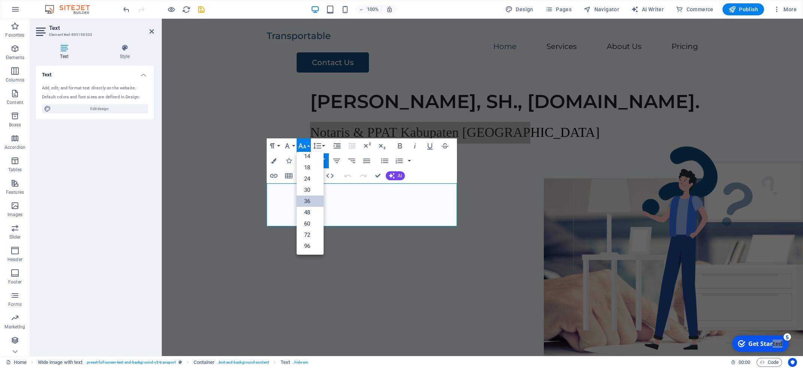
scroll to position [60, 0]
click at [314, 187] on link "30" at bounding box center [310, 190] width 27 height 11
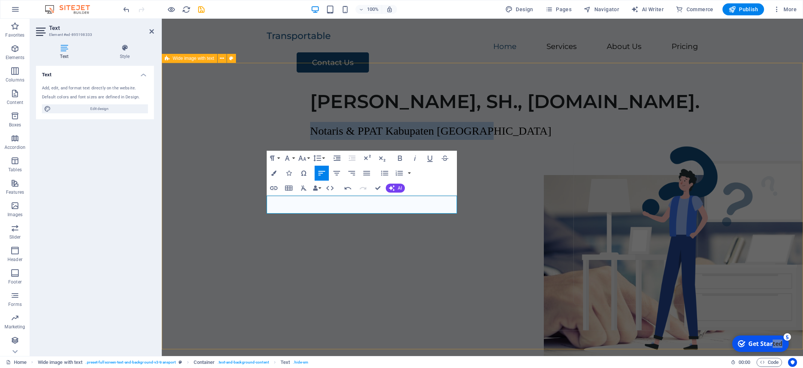
click at [459, 260] on div "[PERSON_NAME], SH., [DOMAIN_NAME]. Notaris & PPAT Kabupaten Sidoarjo See Servic…" at bounding box center [482, 228] width 641 height 287
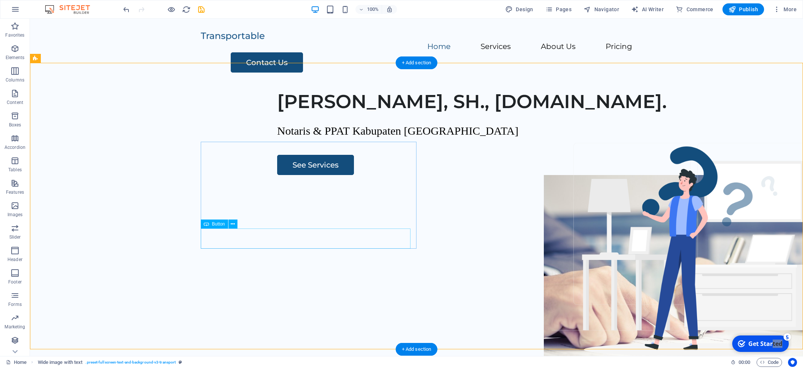
click at [277, 175] on div "See Services" at bounding box center [498, 165] width 443 height 20
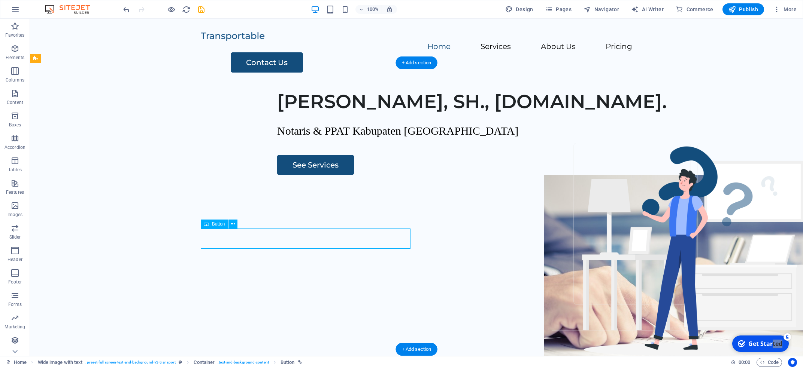
click at [277, 175] on div "See Services" at bounding box center [498, 165] width 443 height 20
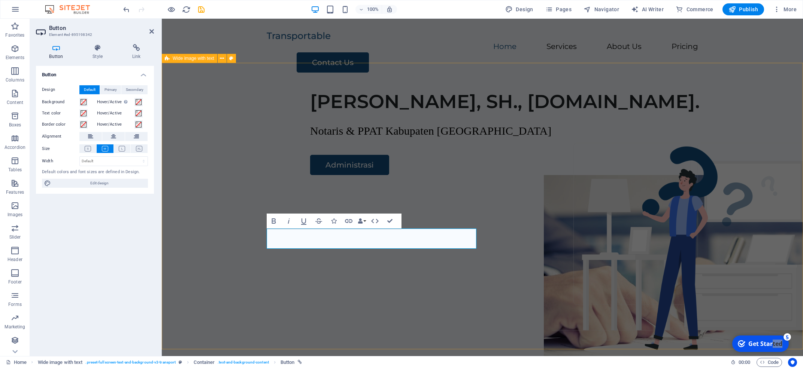
click at [288, 295] on div "[PERSON_NAME], SH., [DOMAIN_NAME]. Notaris & PPAT Kabupaten Sidoarjo Administra…" at bounding box center [482, 228] width 641 height 287
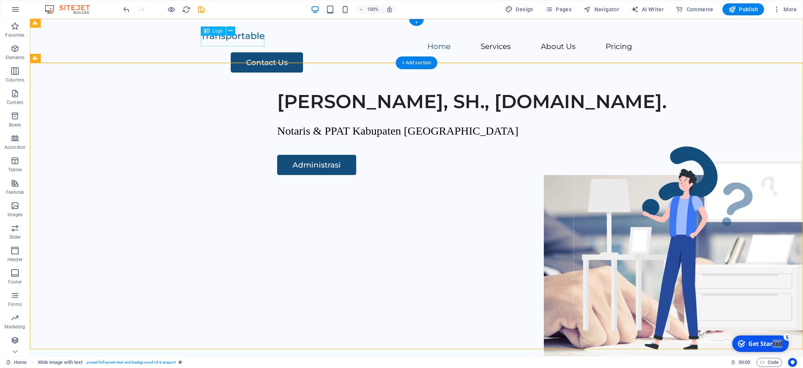
click at [224, 42] on div at bounding box center [416, 36] width 431 height 11
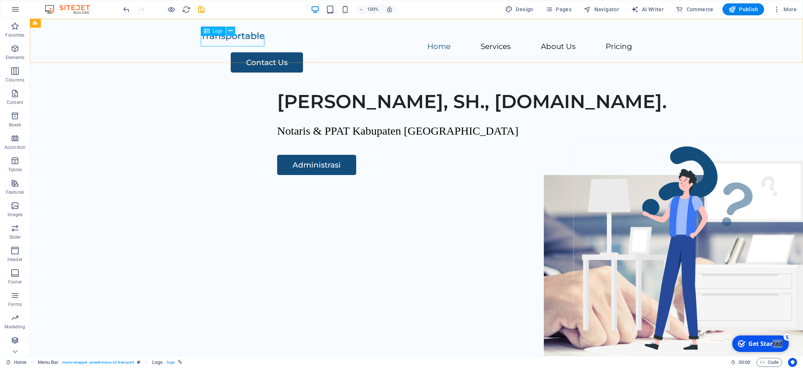
click at [230, 30] on icon at bounding box center [230, 31] width 4 height 8
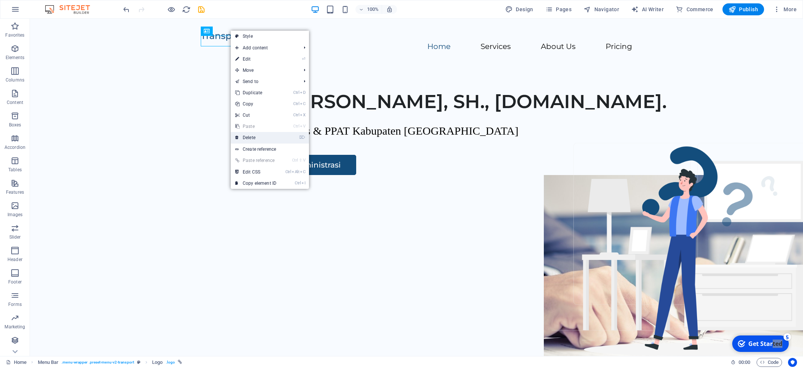
click at [262, 141] on link "⌦ Delete" at bounding box center [256, 137] width 50 height 11
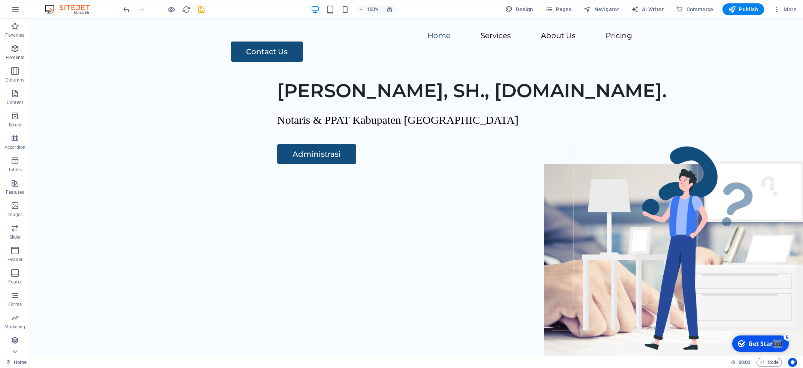
click at [18, 45] on icon "button" at bounding box center [14, 48] width 9 height 9
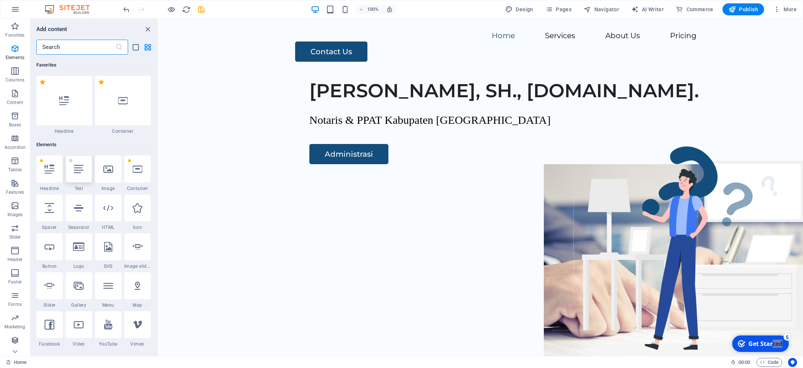
scroll to position [80, 0]
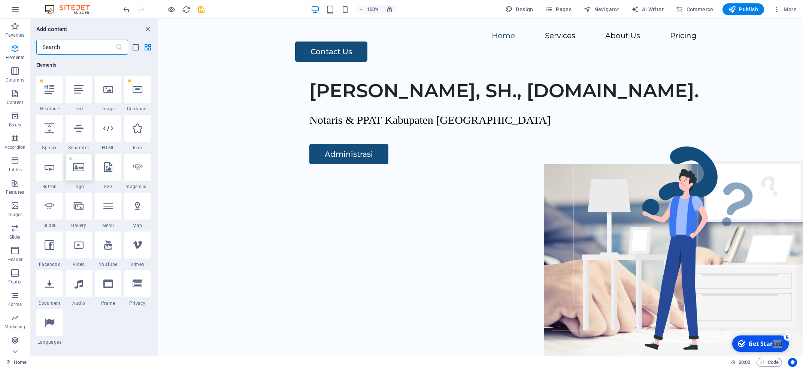
click at [83, 169] on icon at bounding box center [78, 168] width 11 height 10
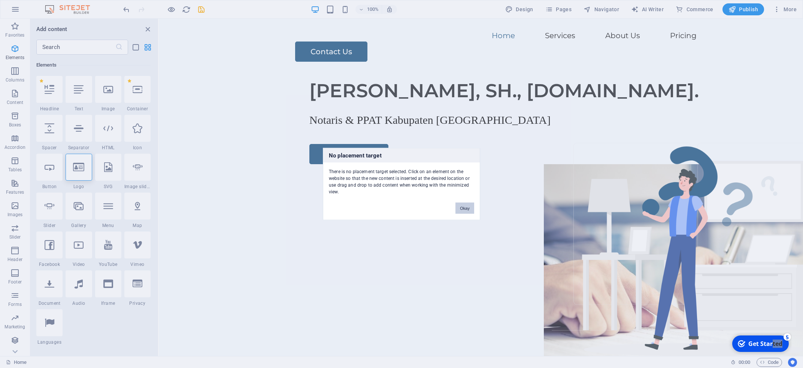
click at [463, 209] on button "Okay" at bounding box center [464, 208] width 19 height 11
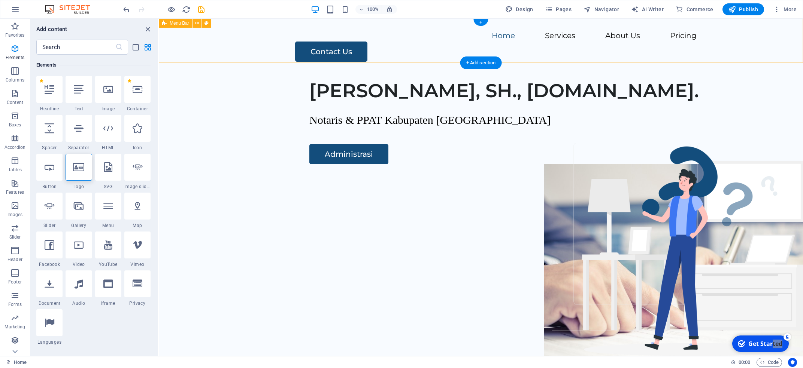
click at [316, 49] on div "Home Services About Us Pricing Contact Us" at bounding box center [481, 46] width 644 height 55
click at [80, 171] on icon at bounding box center [78, 168] width 11 height 10
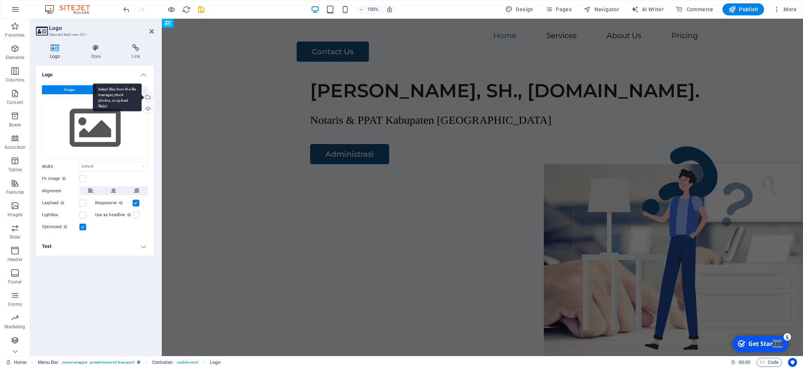
click at [149, 97] on div "Select files from the file manager, stock photos, or upload file(s)" at bounding box center [147, 97] width 11 height 11
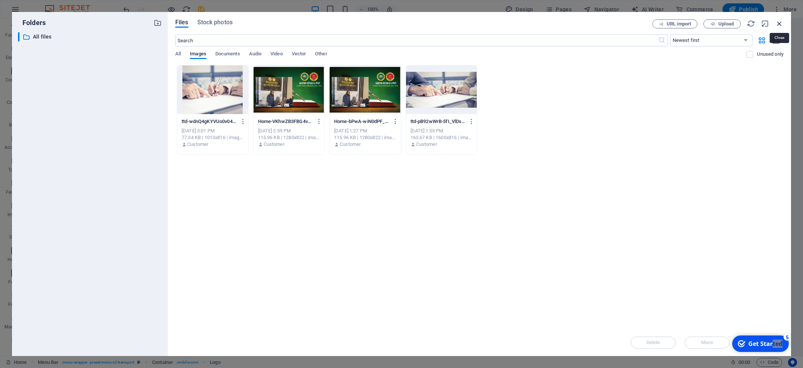
click at [782, 24] on icon "button" at bounding box center [779, 23] width 8 height 8
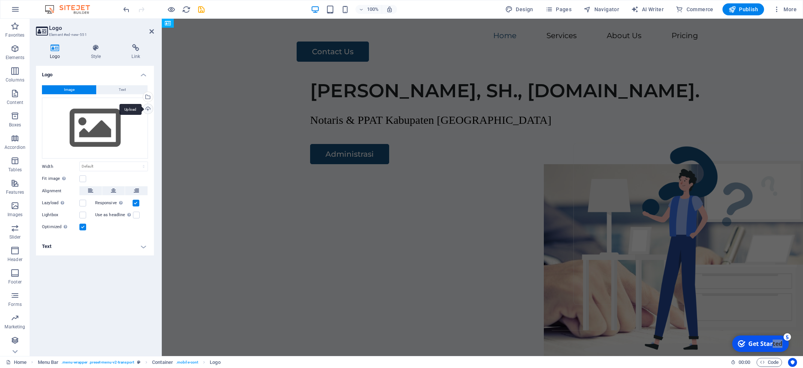
click at [149, 110] on div "Upload" at bounding box center [147, 109] width 11 height 11
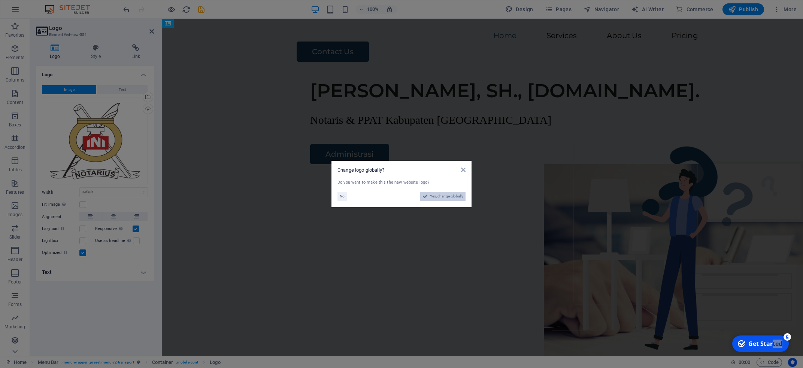
click at [442, 195] on span "Yes, change globally" at bounding box center [446, 196] width 33 height 9
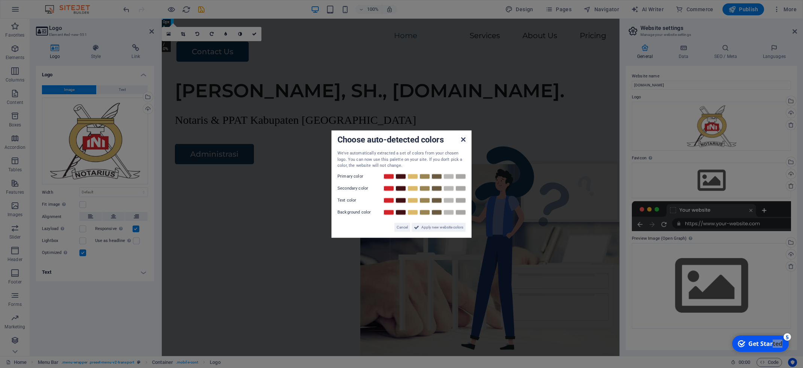
click at [462, 139] on icon at bounding box center [463, 140] width 4 height 6
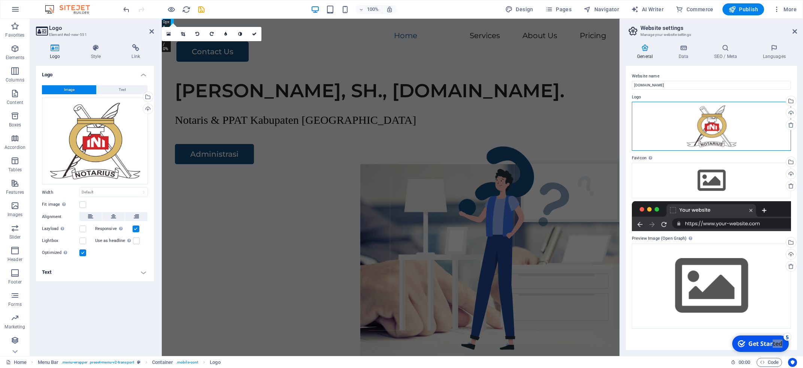
click at [694, 137] on div "Drag files here, click to choose files or select files from Files or our free s…" at bounding box center [711, 126] width 159 height 49
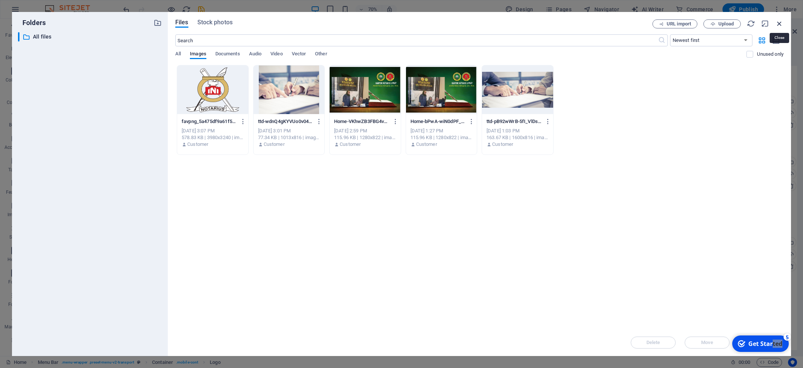
click at [777, 25] on icon "button" at bounding box center [779, 23] width 8 height 8
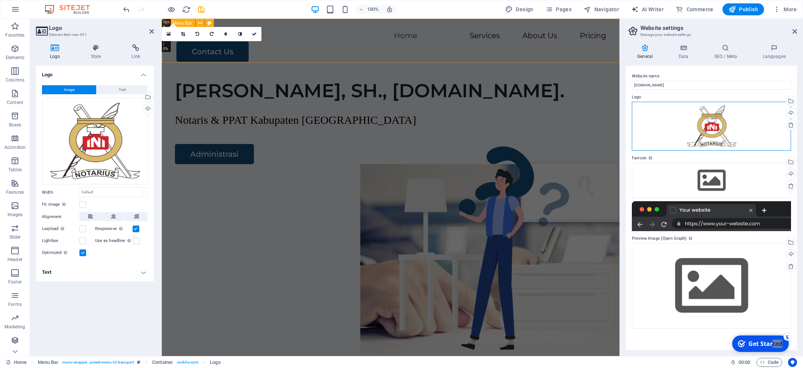
drag, startPoint x: 839, startPoint y: 139, endPoint x: 318, endPoint y: 60, distance: 527.2
click at [255, 33] on icon at bounding box center [254, 34] width 4 height 4
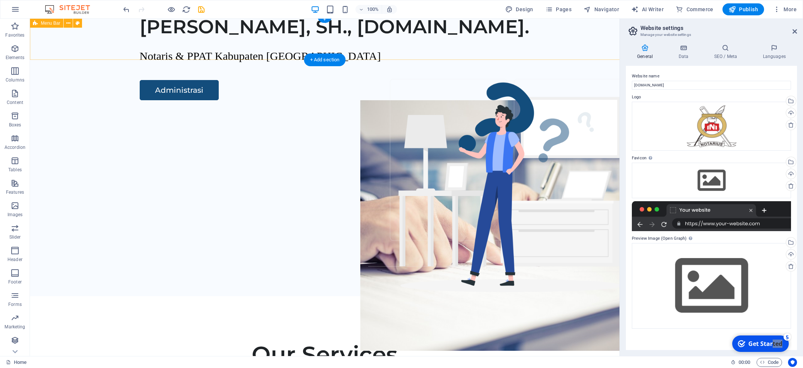
scroll to position [0, 0]
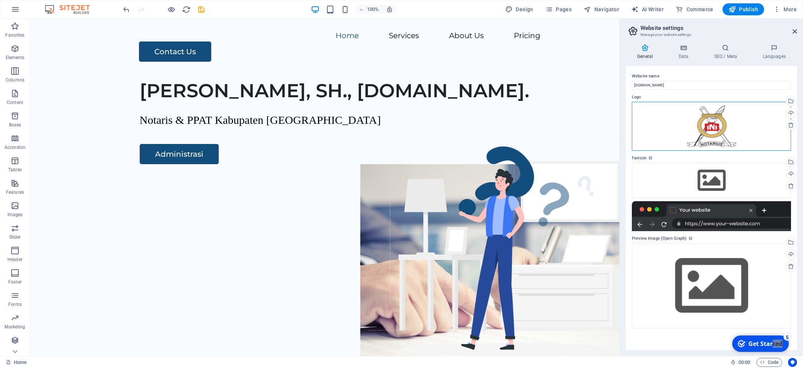
click at [713, 127] on div "Drag files here, click to choose files or select files from Files or our free s…" at bounding box center [711, 126] width 159 height 49
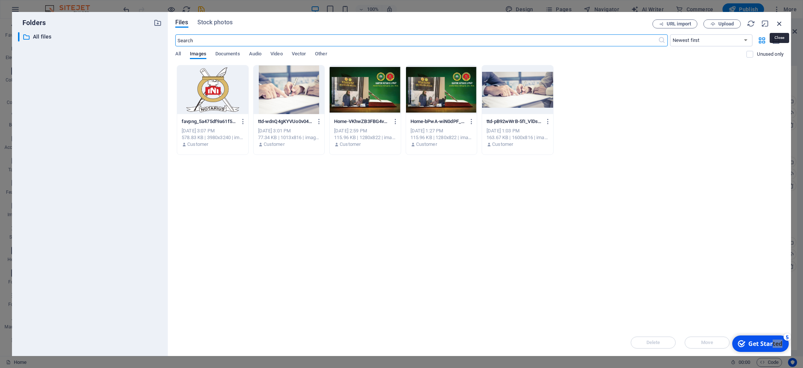
click at [780, 25] on icon "button" at bounding box center [779, 23] width 8 height 8
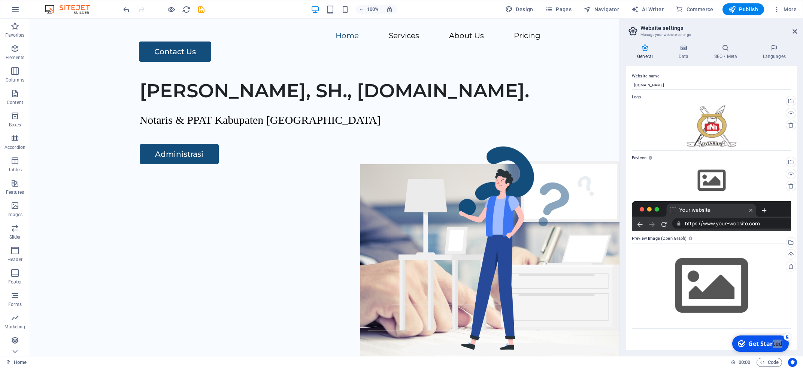
click at [738, 223] on div at bounding box center [711, 216] width 159 height 30
click at [793, 34] on icon at bounding box center [794, 31] width 4 height 6
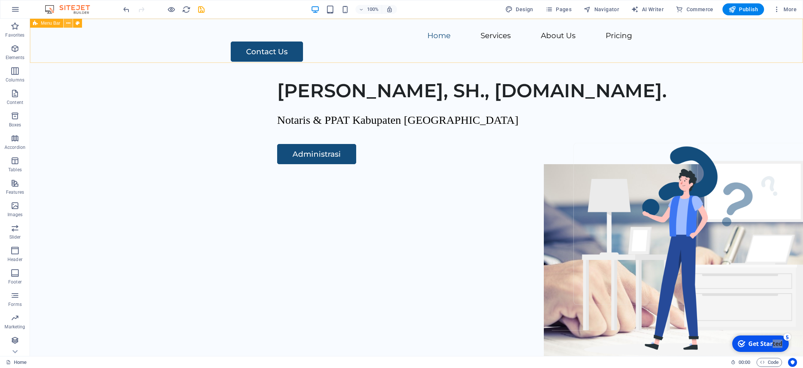
click at [69, 22] on icon at bounding box center [68, 23] width 4 height 8
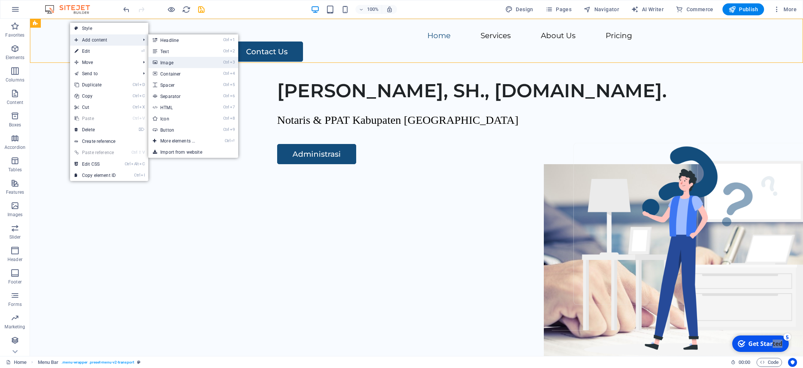
click at [191, 58] on link "Ctrl 3 Image" at bounding box center [179, 62] width 62 height 11
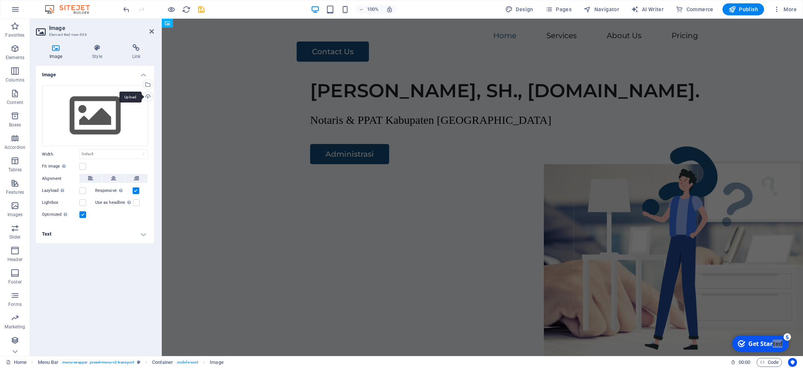
click at [146, 96] on div "Upload" at bounding box center [147, 97] width 11 height 11
click at [148, 96] on div "Upload" at bounding box center [147, 97] width 11 height 11
click at [149, 95] on div "Upload" at bounding box center [147, 97] width 11 height 11
click at [149, 83] on div "Select files from the file manager, stock photos, or upload file(s)" at bounding box center [147, 85] width 11 height 11
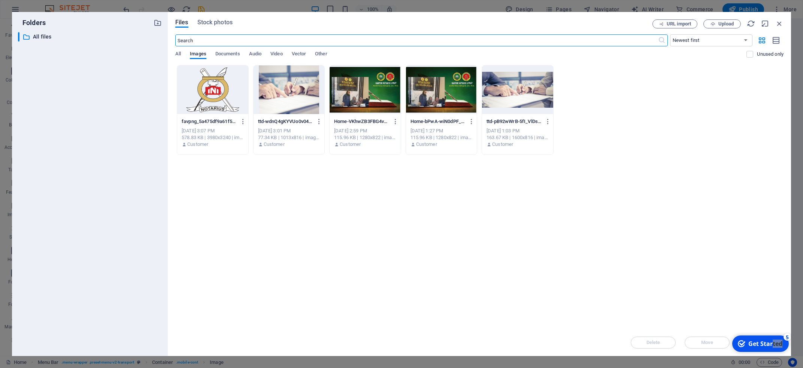
click at [228, 100] on div at bounding box center [212, 90] width 71 height 49
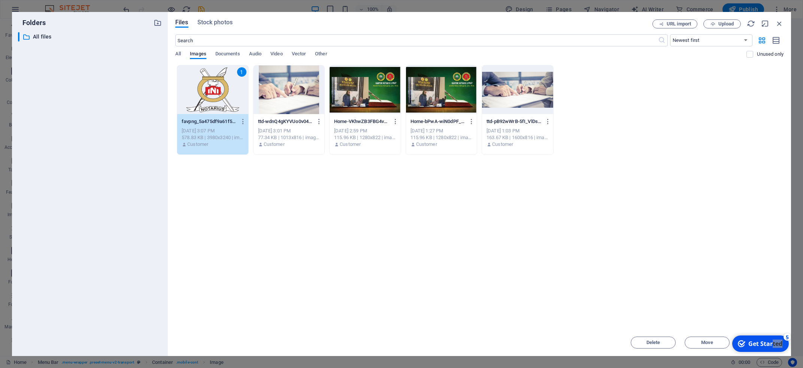
click at [228, 100] on div "1" at bounding box center [212, 90] width 71 height 49
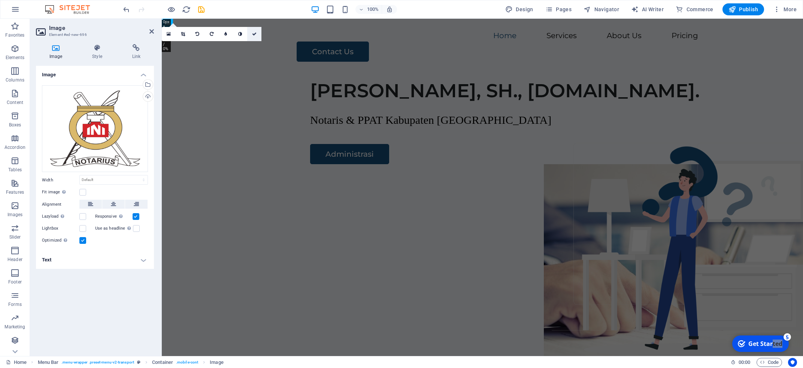
click at [256, 33] on icon at bounding box center [254, 34] width 4 height 4
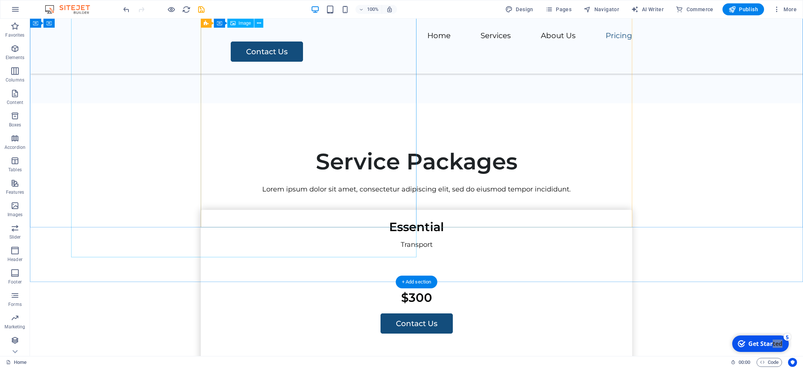
scroll to position [1409, 0]
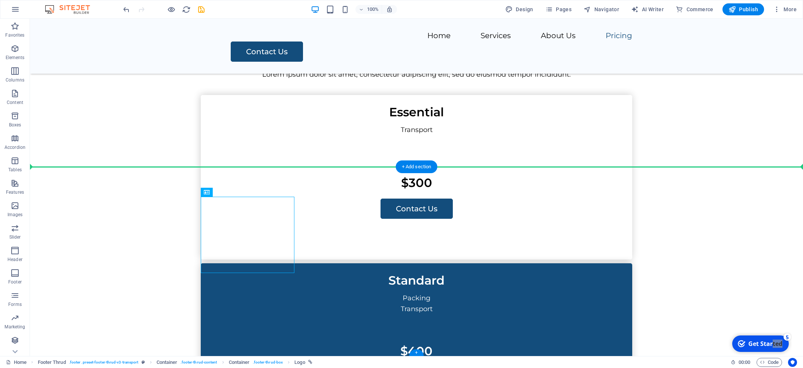
drag, startPoint x: 251, startPoint y: 232, endPoint x: 169, endPoint y: 186, distance: 94.5
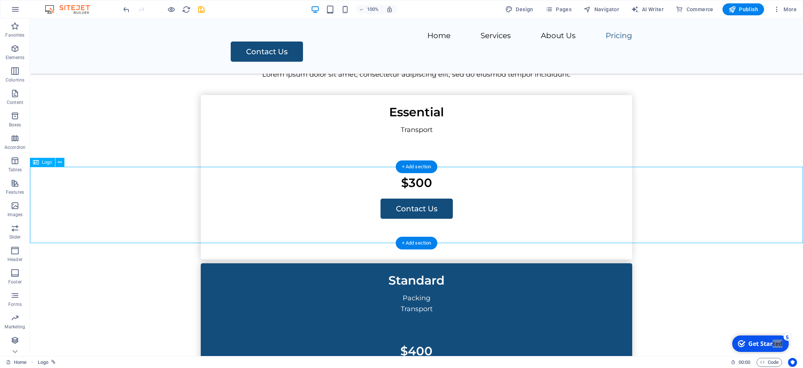
drag, startPoint x: 73, startPoint y: 207, endPoint x: 87, endPoint y: 131, distance: 77.0
click at [87, 131] on div "Home Services About Us Pricing Contact Us [PERSON_NAME] Febriyanti, SH., [DOMAI…" at bounding box center [416, 13] width 773 height 2807
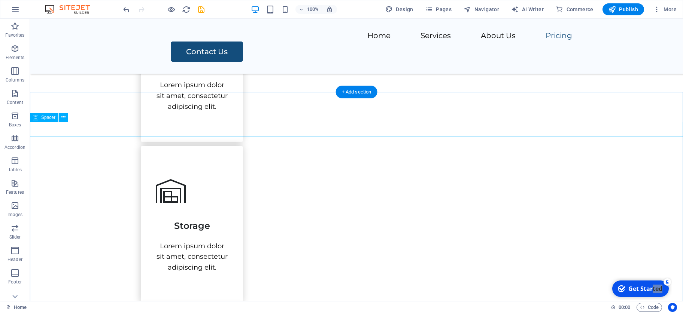
scroll to position [1428, 0]
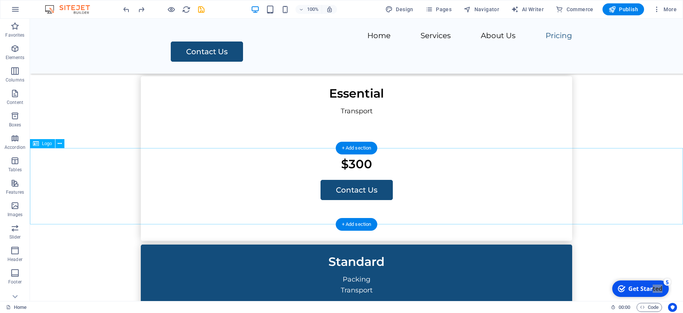
click at [62, 142] on button at bounding box center [59, 143] width 9 height 9
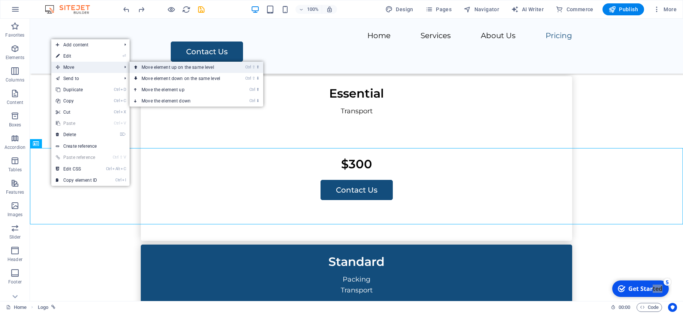
click at [145, 67] on link "Ctrl ⇧ ⬆ Move element up on the same level" at bounding box center [183, 67] width 106 height 11
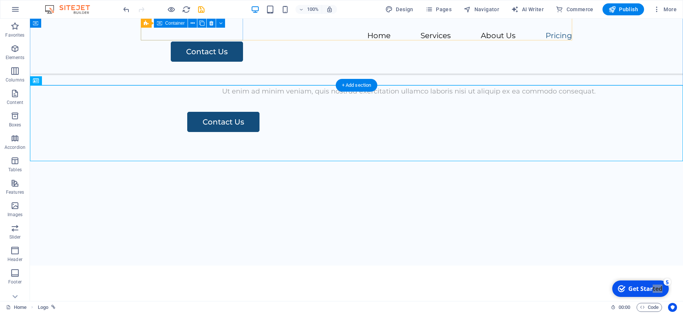
scroll to position [1130, 0]
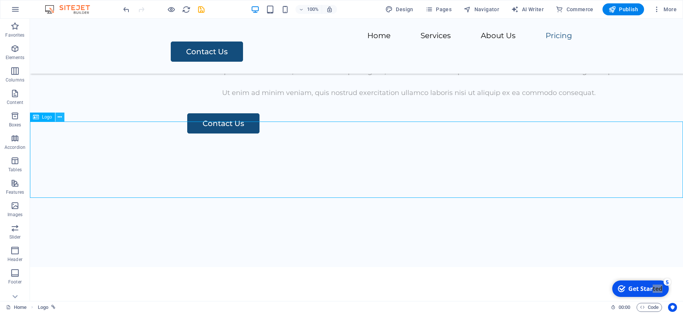
click at [60, 119] on icon at bounding box center [60, 117] width 4 height 8
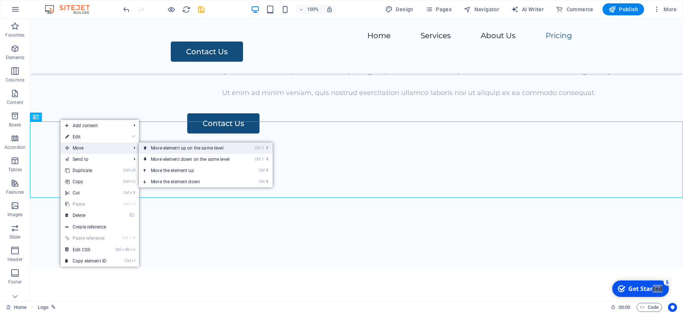
click at [149, 150] on link "Ctrl ⇧ ⬆ Move element up on the same level" at bounding box center [192, 148] width 106 height 11
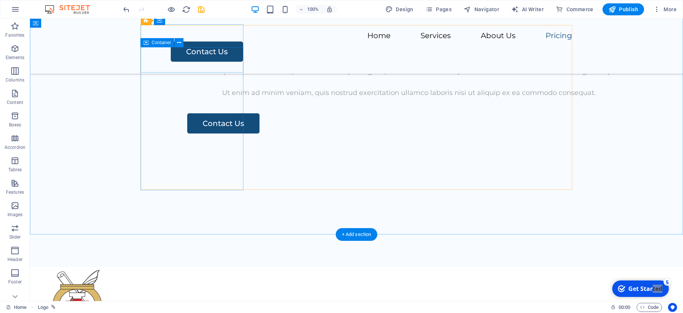
scroll to position [803, 0]
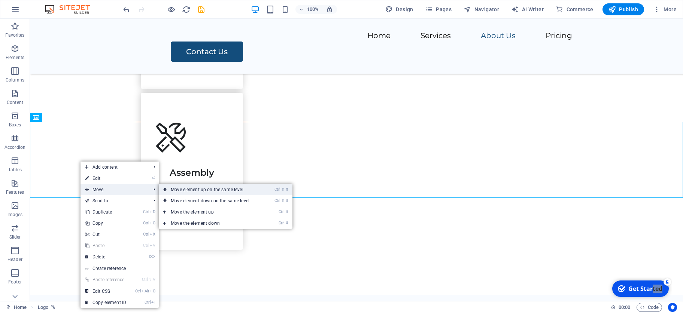
click at [175, 189] on link "Ctrl ⇧ ⬆ Move element up on the same level" at bounding box center [212, 189] width 106 height 11
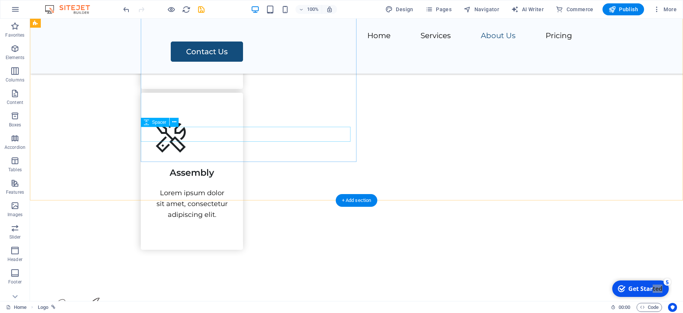
scroll to position [503, 0]
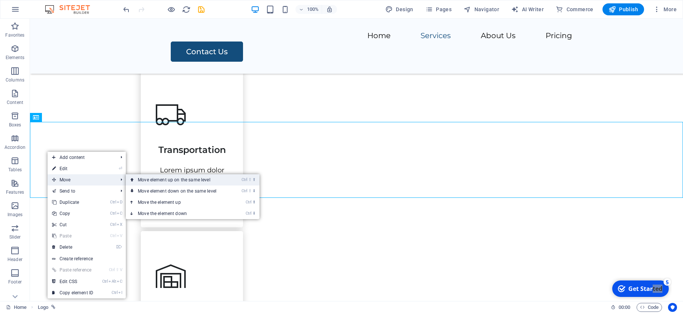
click at [170, 180] on link "Ctrl ⇧ ⬆ Move element up on the same level" at bounding box center [179, 179] width 106 height 11
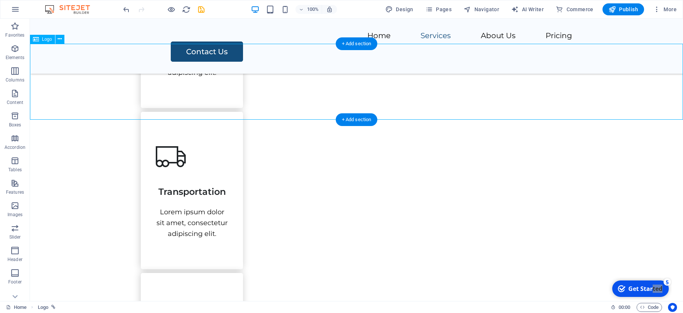
scroll to position [183, 0]
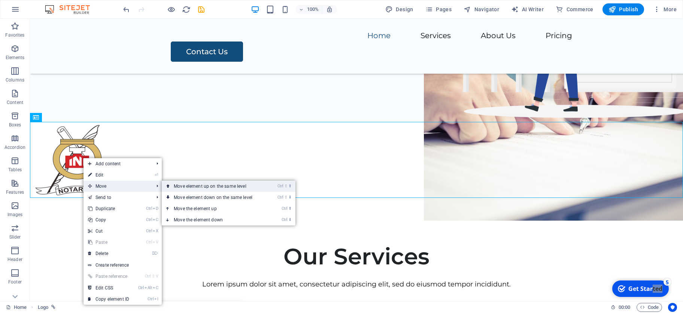
click at [189, 191] on link "Ctrl ⇧ ⬆ Move element up on the same level" at bounding box center [215, 186] width 106 height 11
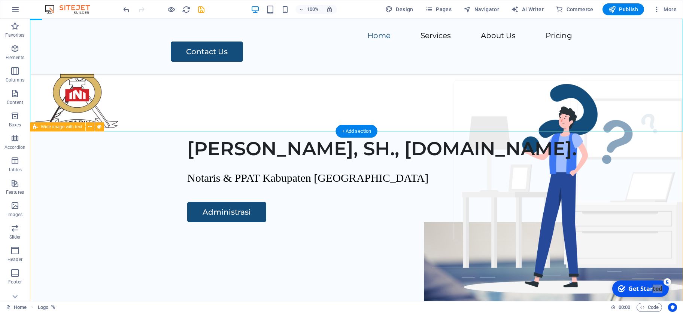
scroll to position [0, 0]
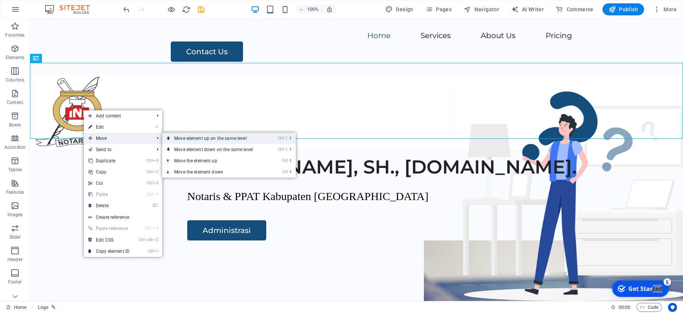
click at [182, 140] on link "Ctrl ⇧ ⬆ Move element up on the same level" at bounding box center [215, 138] width 106 height 11
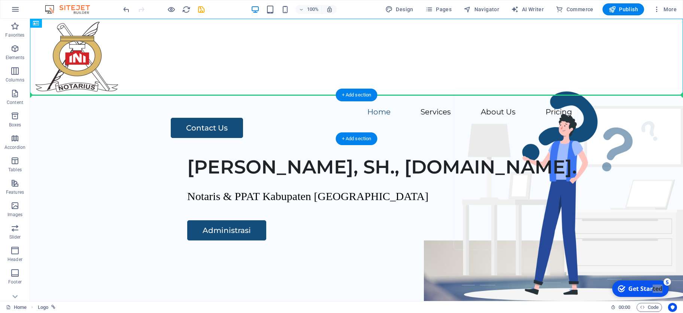
drag, startPoint x: 78, startPoint y: 70, endPoint x: 105, endPoint y: 115, distance: 52.9
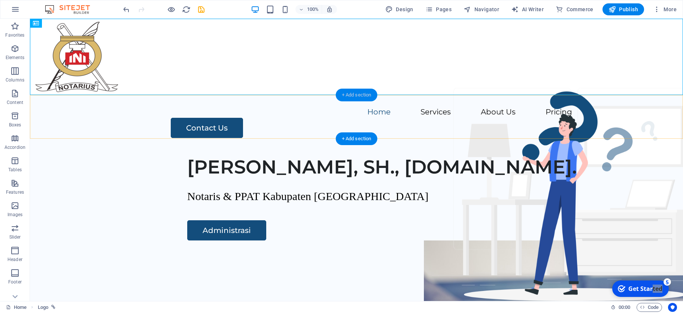
click at [352, 96] on div "+ Add section" at bounding box center [357, 95] width 42 height 13
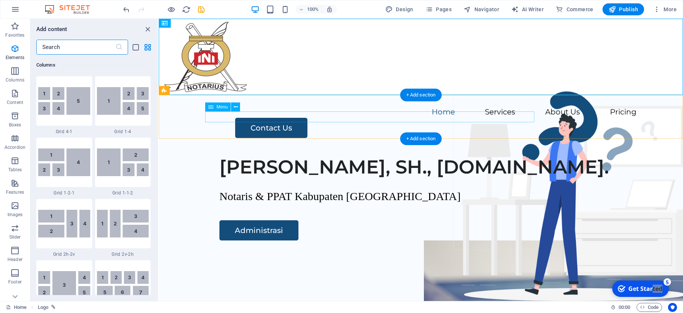
scroll to position [1317, 0]
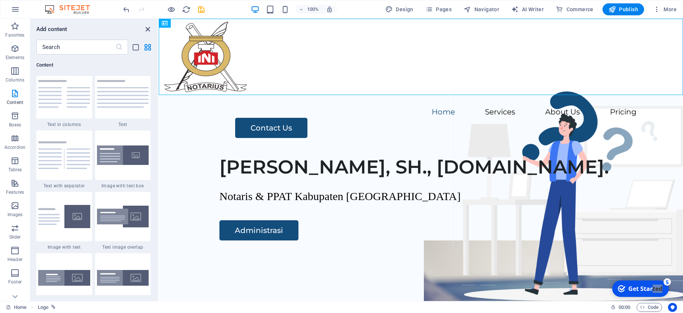
click at [149, 28] on icon "close panel" at bounding box center [147, 29] width 9 height 9
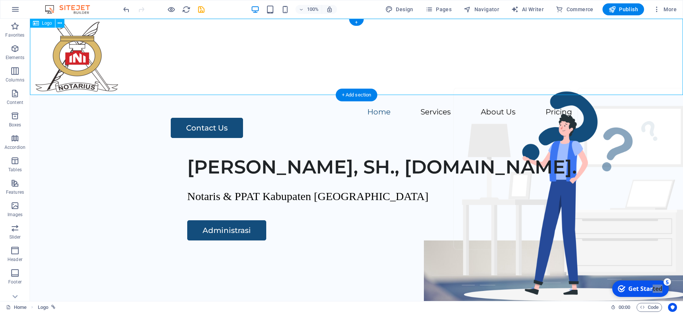
click at [82, 57] on div at bounding box center [356, 57] width 653 height 76
click at [58, 22] on button at bounding box center [59, 23] width 9 height 9
click at [75, 79] on div at bounding box center [356, 57] width 653 height 76
click at [60, 24] on icon at bounding box center [60, 23] width 4 height 8
click at [57, 25] on button at bounding box center [59, 23] width 9 height 9
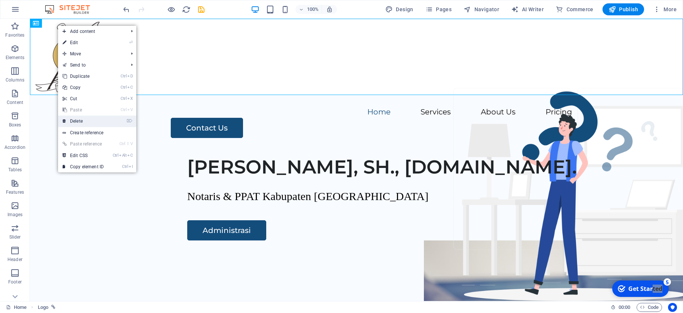
click at [79, 117] on link "⌦ Delete" at bounding box center [83, 121] width 50 height 11
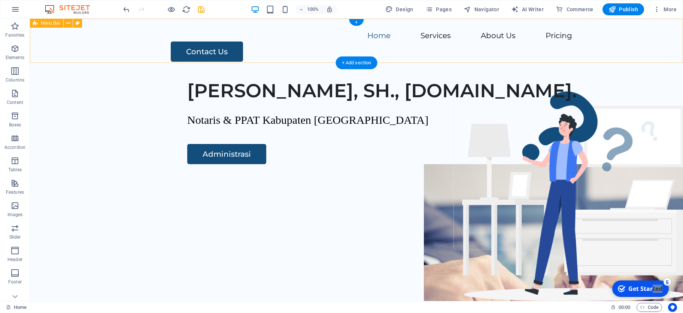
click at [113, 40] on div "Home Services About Us Pricing Contact Us" at bounding box center [356, 46] width 653 height 55
click at [69, 25] on icon at bounding box center [68, 23] width 4 height 8
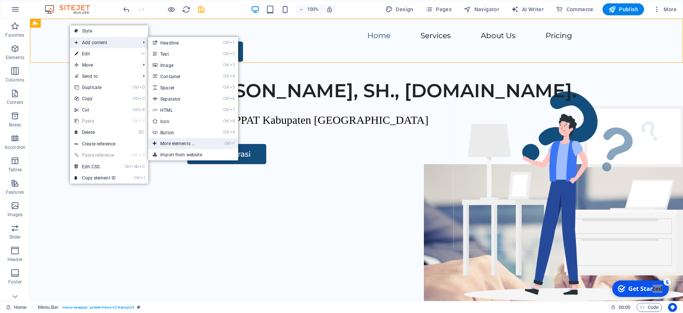
click at [168, 144] on link "Ctrl ⏎ More elements ..." at bounding box center [179, 143] width 62 height 11
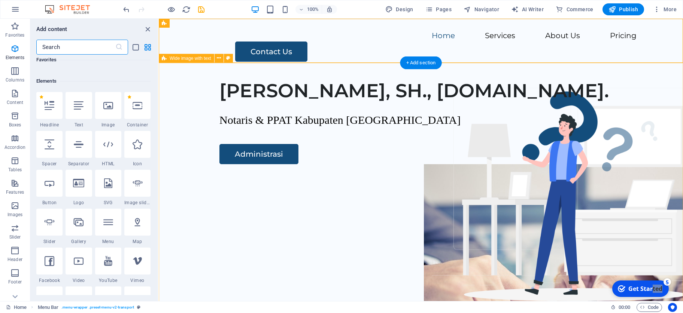
scroll to position [79, 0]
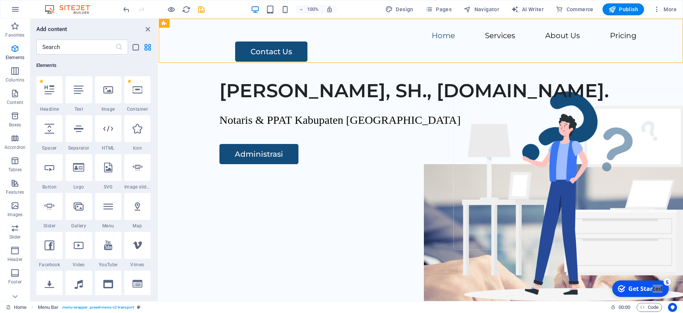
drag, startPoint x: 268, startPoint y: 113, endPoint x: 201, endPoint y: 48, distance: 92.7
click at [201, 48] on div "Home Services About Us Pricing Contact Us" at bounding box center [421, 46] width 524 height 55
click at [145, 29] on icon "close panel" at bounding box center [147, 29] width 9 height 9
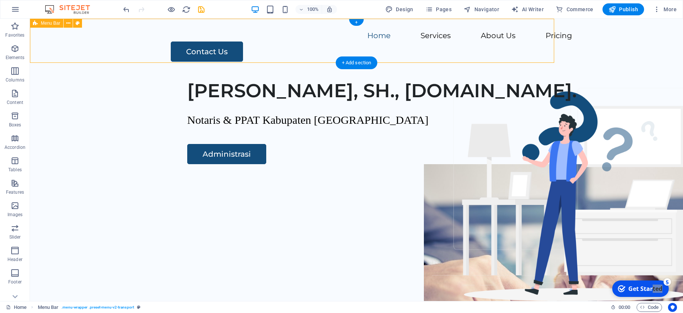
click at [145, 29] on div "Home Services About Us Pricing Contact Us" at bounding box center [356, 46] width 653 height 55
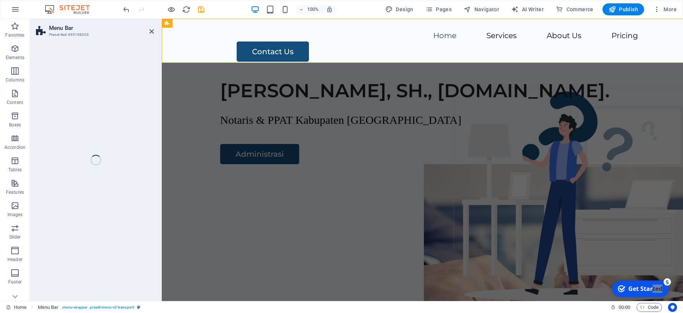
select select "header"
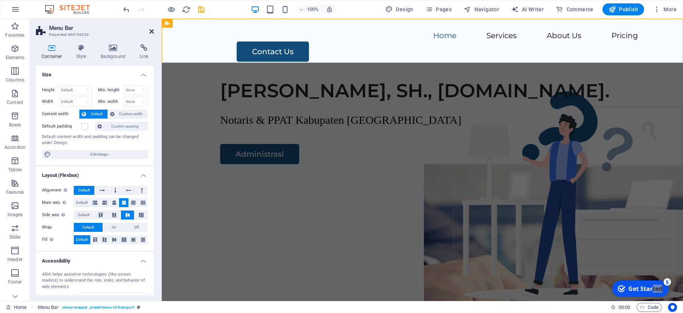
click at [153, 30] on icon at bounding box center [151, 31] width 4 height 6
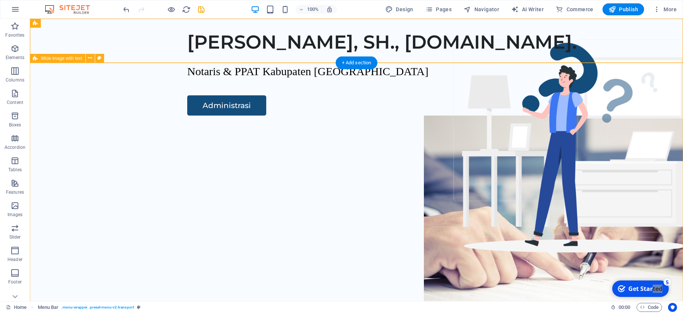
scroll to position [0, 0]
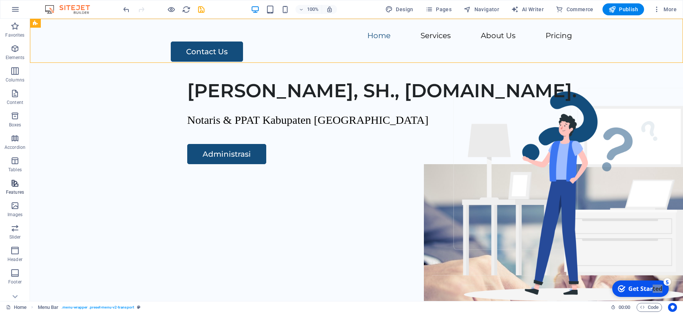
click at [17, 182] on icon "button" at bounding box center [14, 183] width 9 height 9
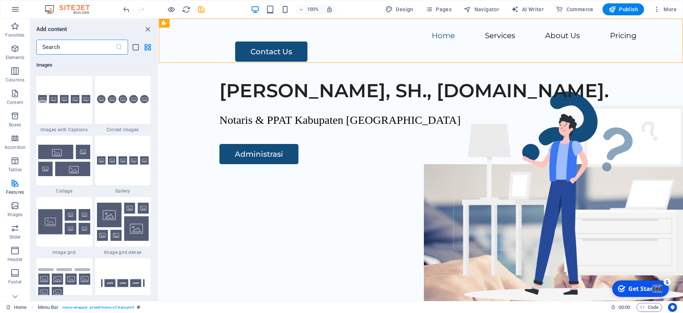
scroll to position [3871, 0]
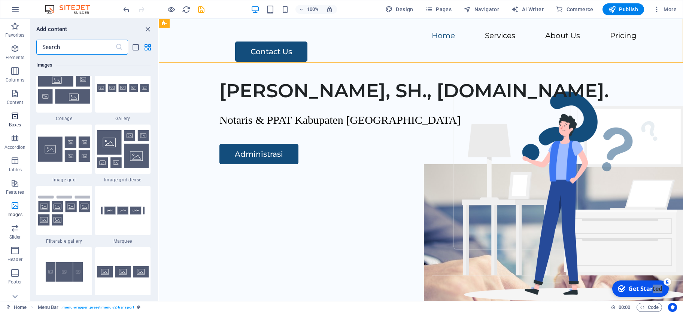
click at [19, 122] on p "Boxes" at bounding box center [15, 125] width 12 height 6
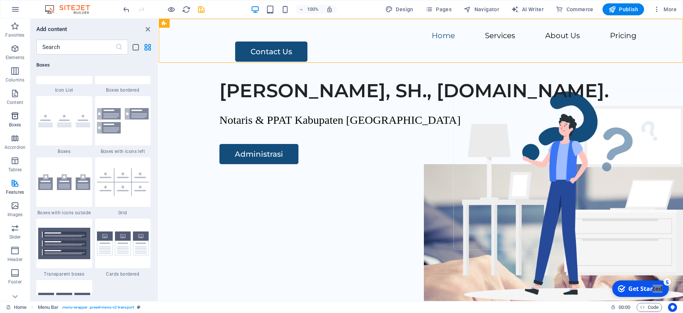
scroll to position [2107, 0]
click at [21, 103] on p "Content" at bounding box center [15, 103] width 16 height 6
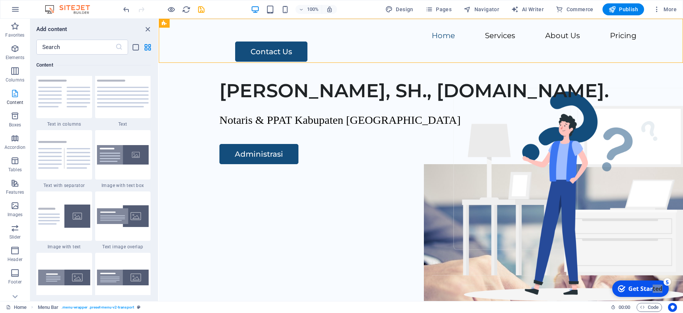
scroll to position [1317, 0]
click at [18, 80] on p "Columns" at bounding box center [15, 80] width 19 height 6
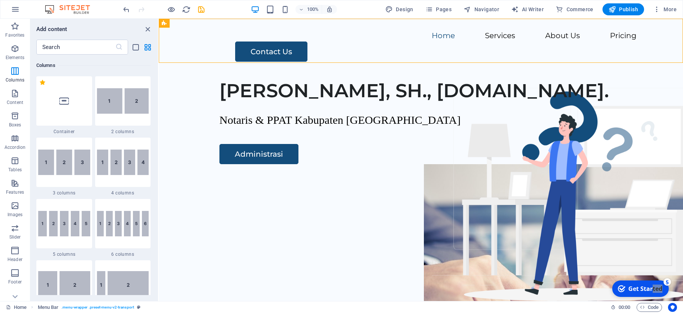
scroll to position [370, 0]
click at [22, 54] on span "Elements" at bounding box center [15, 53] width 30 height 18
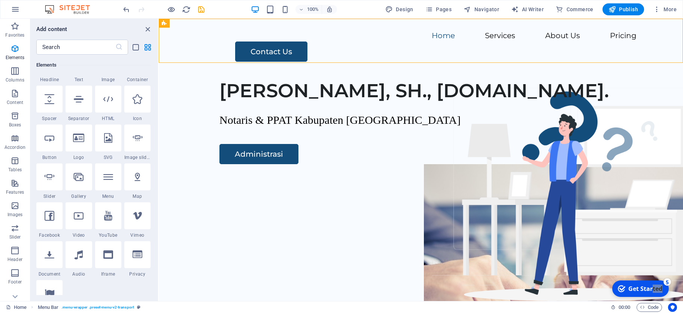
scroll to position [0, 0]
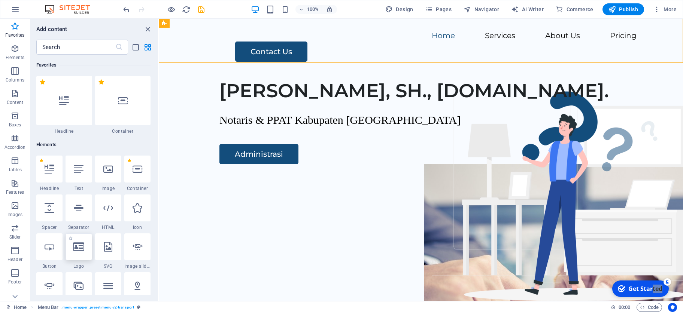
click at [84, 251] on icon at bounding box center [78, 247] width 11 height 10
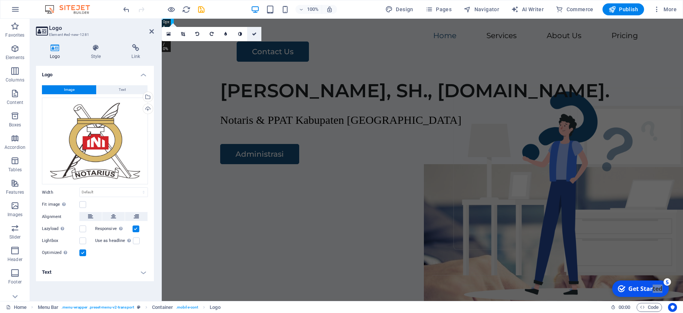
click at [255, 33] on icon at bounding box center [254, 34] width 4 height 4
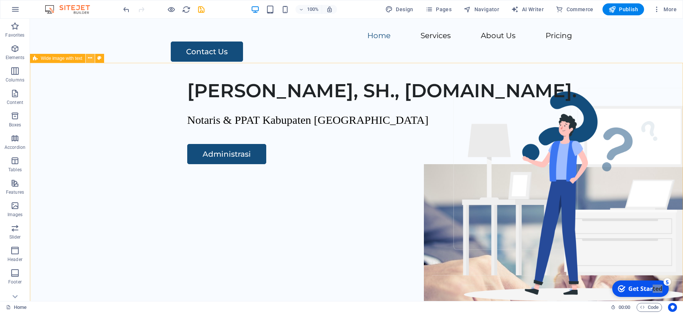
click at [90, 57] on icon at bounding box center [90, 58] width 4 height 8
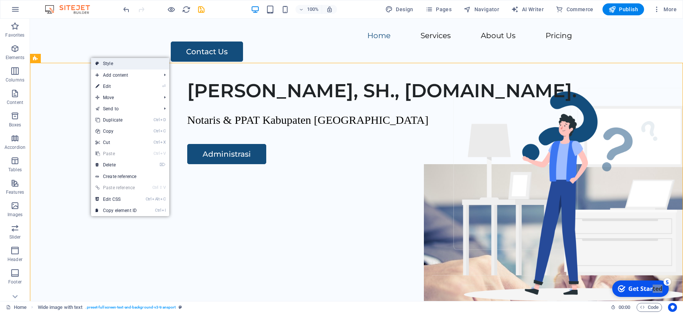
click at [120, 64] on link "Style" at bounding box center [130, 63] width 78 height 11
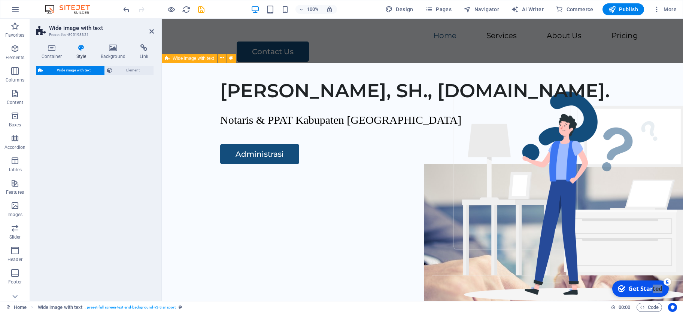
select select "%"
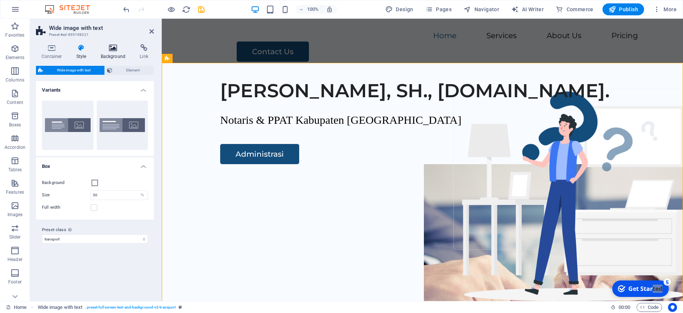
click at [110, 52] on h4 "Background" at bounding box center [114, 52] width 39 height 16
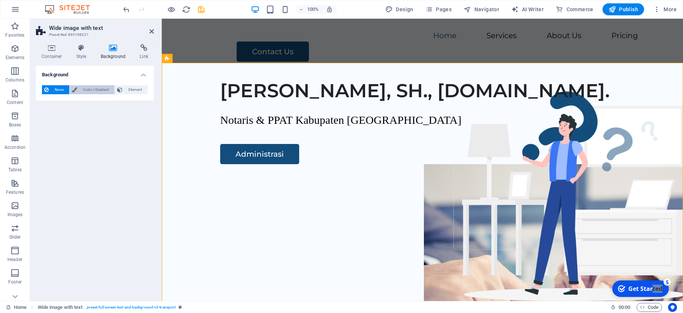
click at [103, 88] on span "Color / Gradient" at bounding box center [95, 89] width 33 height 9
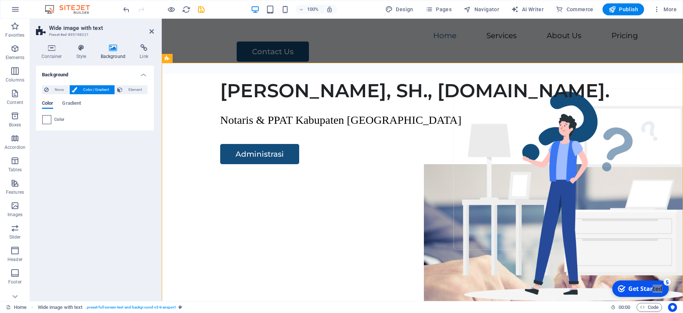
click at [48, 118] on span at bounding box center [47, 120] width 8 height 8
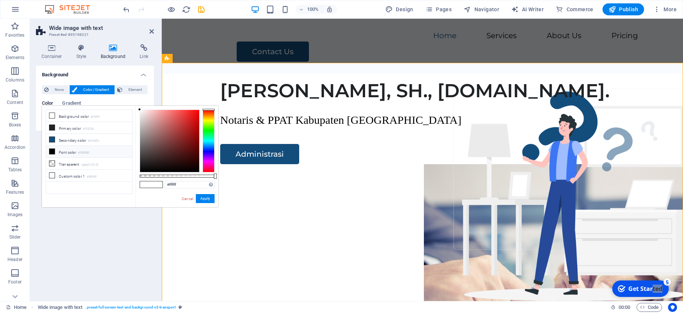
click at [210, 144] on div at bounding box center [209, 141] width 12 height 63
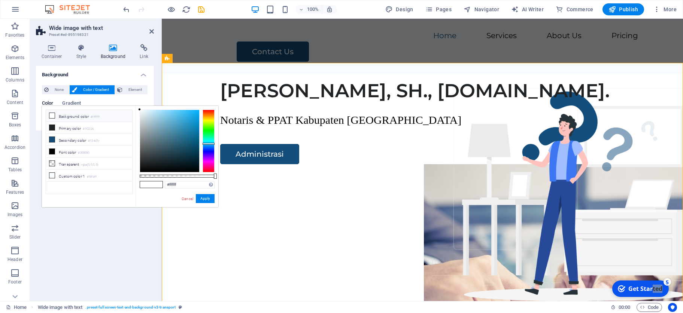
click at [209, 149] on div at bounding box center [209, 141] width 12 height 63
click at [206, 146] on div at bounding box center [209, 141] width 12 height 63
click at [151, 112] on div at bounding box center [169, 141] width 59 height 62
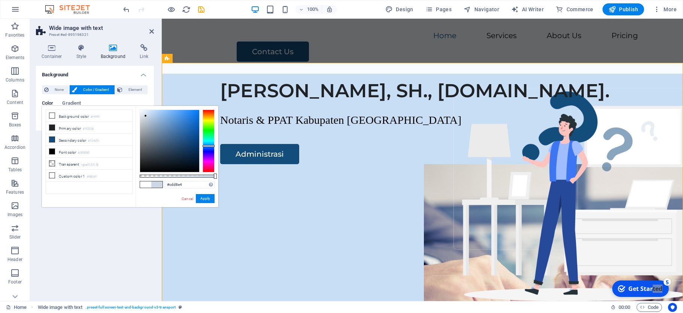
click at [146, 116] on div at bounding box center [169, 141] width 59 height 62
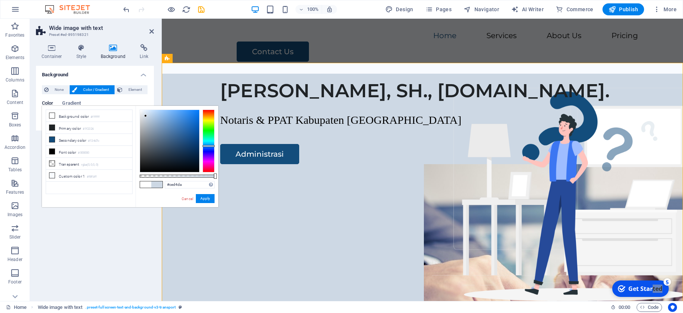
click at [143, 119] on div at bounding box center [169, 141] width 59 height 62
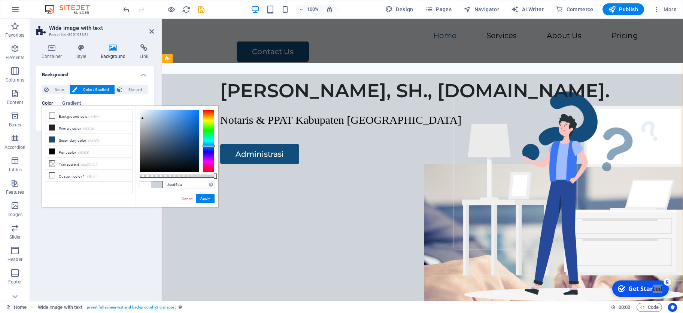
click at [143, 117] on div at bounding box center [169, 141] width 59 height 62
type input "#d4e0d6"
click at [212, 132] on div at bounding box center [209, 141] width 12 height 63
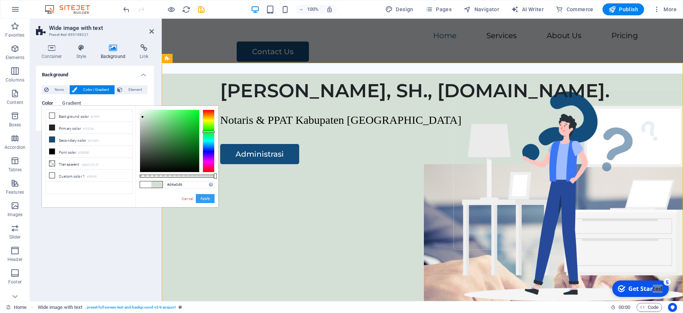
click at [204, 196] on button "Apply" at bounding box center [205, 198] width 19 height 9
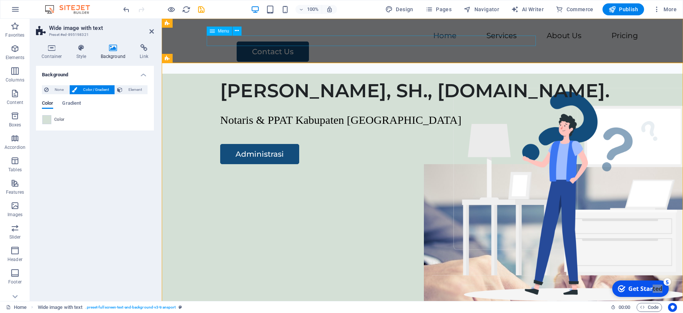
click at [332, 40] on nav "Home Services About Us Pricing" at bounding box center [422, 36] width 431 height 11
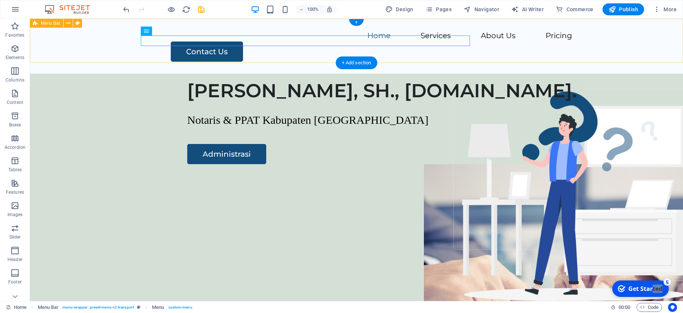
click at [300, 53] on div "Home Services About Us Pricing Contact Us" at bounding box center [356, 46] width 653 height 55
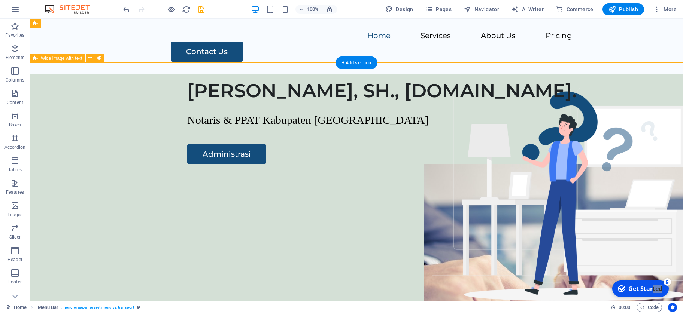
click at [94, 224] on div "[PERSON_NAME], SH., [DOMAIN_NAME]. Notaris & PPAT Kabupaten Sidoarjo Administra…" at bounding box center [356, 217] width 653 height 287
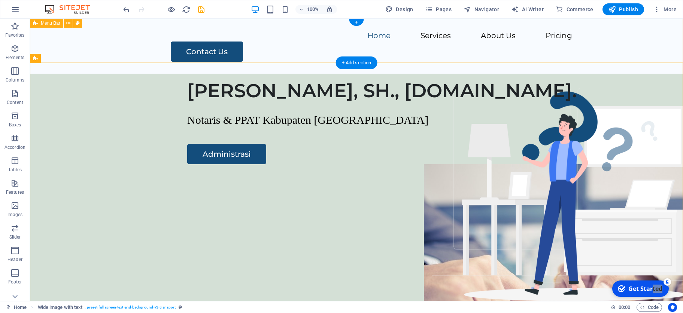
click at [100, 45] on div "Home Services About Us Pricing Contact Us" at bounding box center [356, 46] width 653 height 55
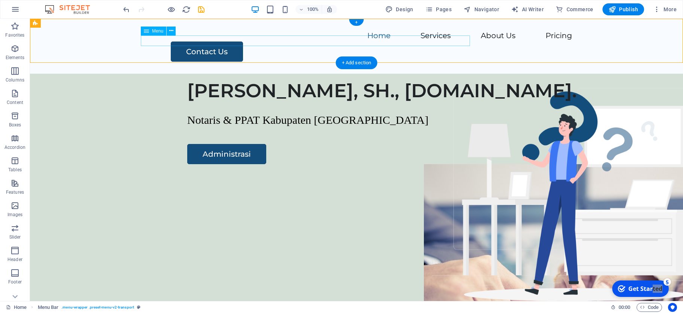
click at [281, 42] on nav "Home Services About Us Pricing" at bounding box center [356, 36] width 431 height 11
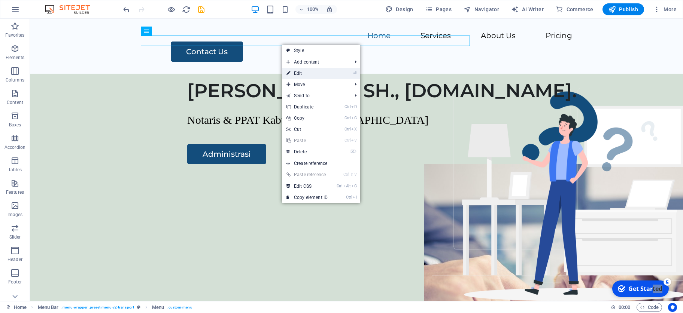
click at [303, 72] on link "⏎ Edit" at bounding box center [307, 73] width 50 height 11
select select
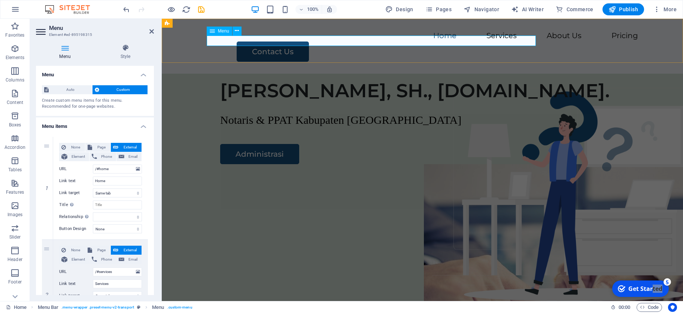
click at [400, 41] on nav "Home Services About Us Pricing" at bounding box center [422, 36] width 431 height 11
click at [153, 32] on icon at bounding box center [151, 31] width 4 height 6
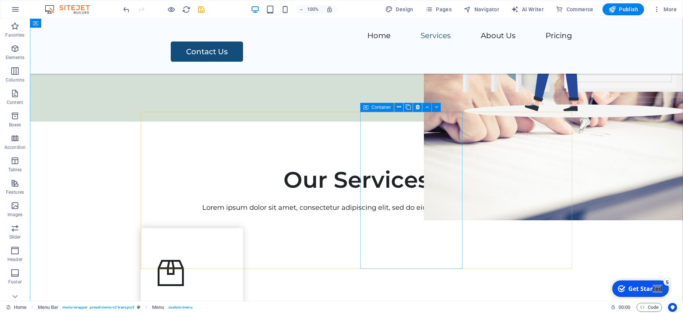
scroll to position [313, 0]
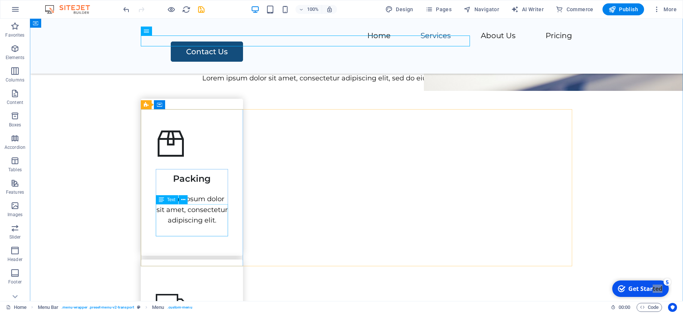
click at [201, 218] on div "Lorem ipsum dolor sit amet, consectetur adipiscing elit." at bounding box center [192, 210] width 72 height 32
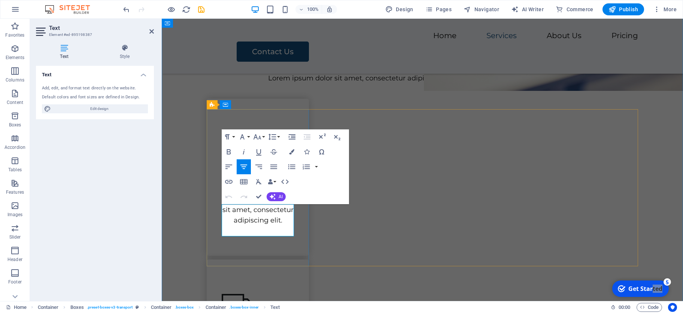
click at [283, 226] on p "Lorem ipsum dolor sit amet, consectetur adipiscing elit." at bounding box center [258, 210] width 72 height 32
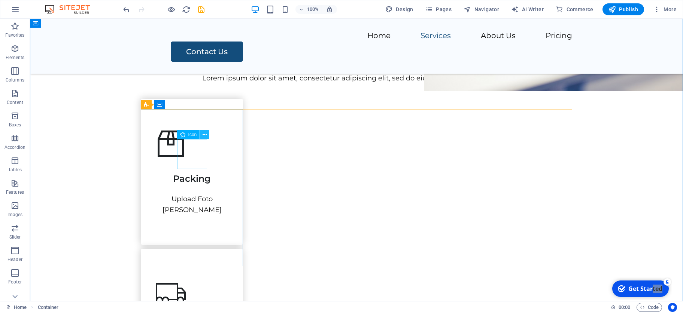
click at [205, 137] on icon at bounding box center [205, 135] width 4 height 8
click at [204, 137] on icon at bounding box center [205, 135] width 4 height 8
click at [204, 136] on icon at bounding box center [205, 135] width 4 height 8
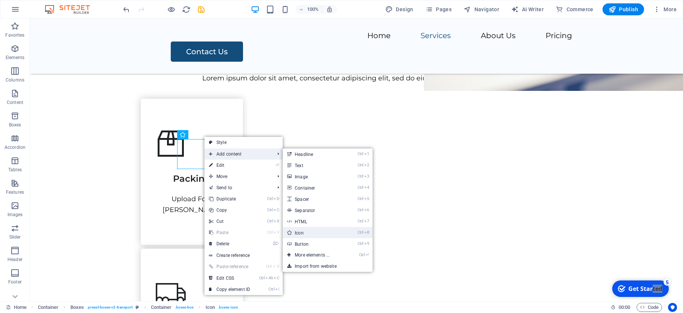
click at [311, 236] on link "Ctrl 8 Icon" at bounding box center [314, 232] width 62 height 11
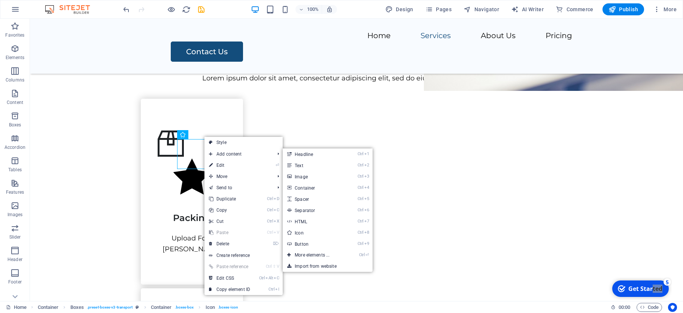
select select "xMidYMid"
select select "px"
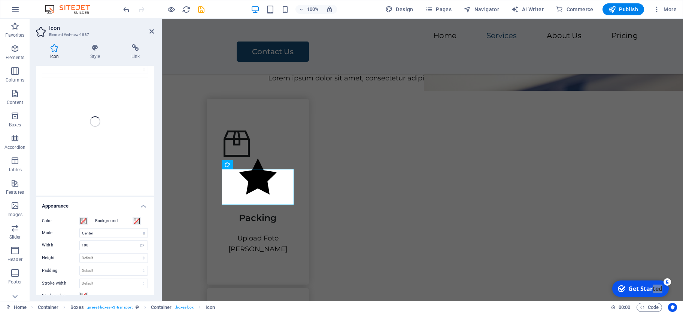
scroll to position [0, 0]
click at [121, 89] on div at bounding box center [95, 153] width 118 height 148
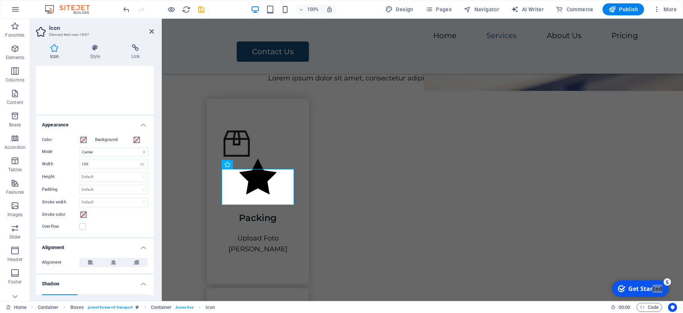
scroll to position [116, 0]
drag, startPoint x: 155, startPoint y: 212, endPoint x: 153, endPoint y: 271, distance: 59.2
click at [153, 272] on div "Icon Style Link Icon Appearance Color Background Mode Scale Left Center Right W…" at bounding box center [95, 169] width 130 height 263
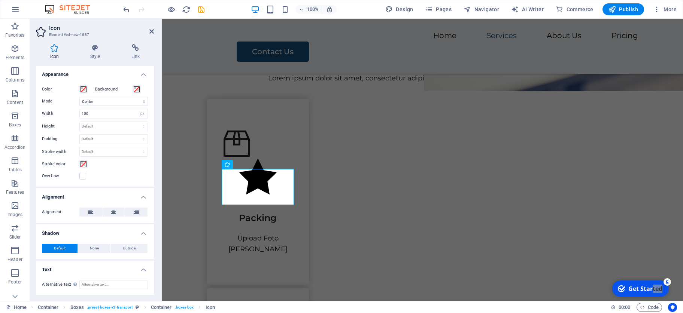
drag, startPoint x: 147, startPoint y: 210, endPoint x: 149, endPoint y: 170, distance: 39.4
click at [149, 170] on div "Icon Appearance Color Background Mode Scale Left Center Right Width 100 Default…" at bounding box center [95, 181] width 118 height 230
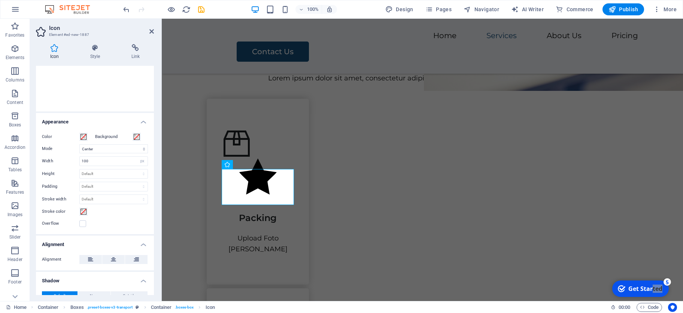
scroll to position [118, 0]
click at [248, 149] on figure at bounding box center [258, 144] width 72 height 30
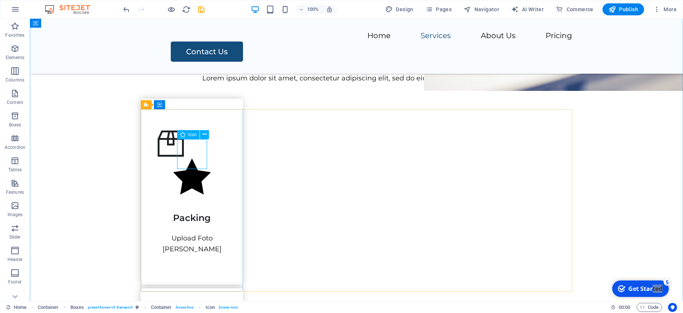
click at [193, 149] on figure at bounding box center [192, 144] width 72 height 30
select select "xMidYMid"
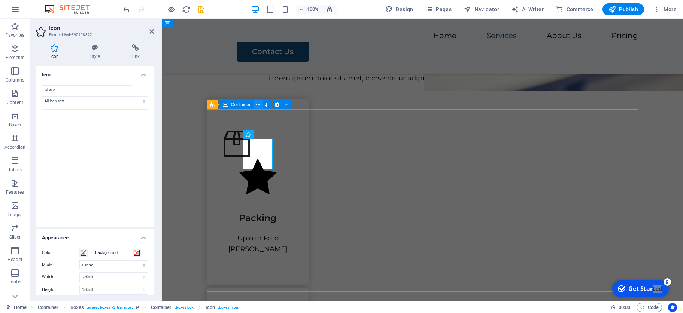
click at [256, 104] on button at bounding box center [258, 104] width 9 height 9
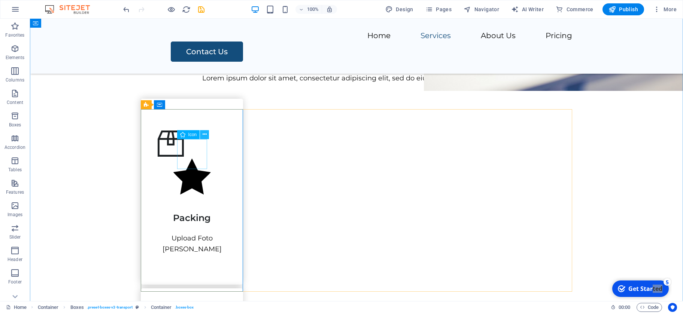
click at [205, 134] on icon at bounding box center [205, 135] width 4 height 8
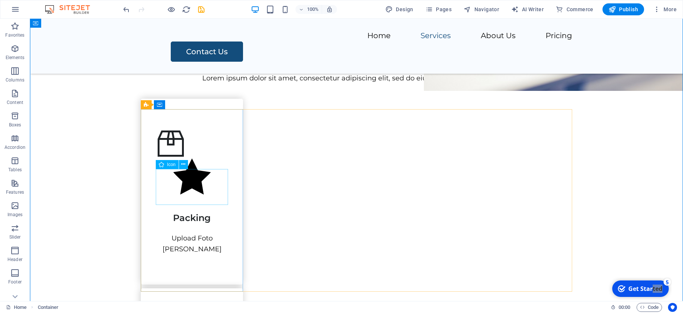
click at [195, 186] on figure at bounding box center [192, 178] width 72 height 39
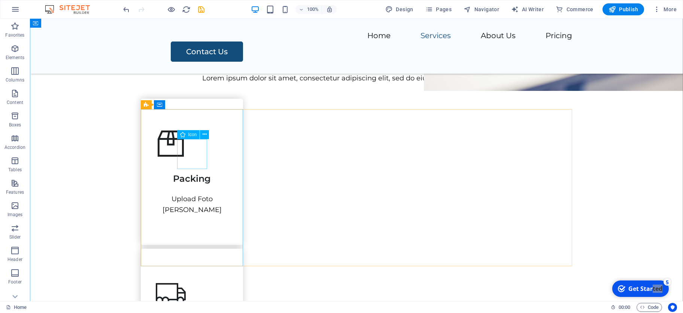
click at [194, 156] on figure at bounding box center [192, 144] width 72 height 30
click at [665, 5] on button "More" at bounding box center [665, 9] width 30 height 12
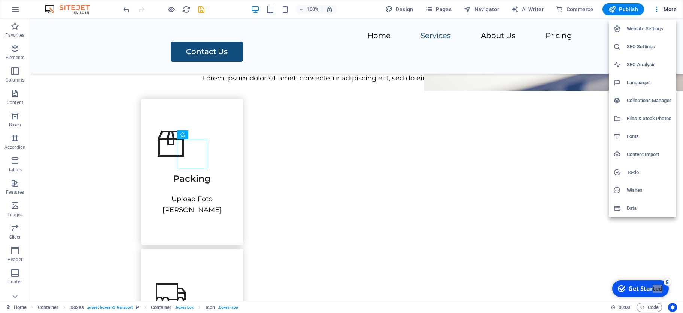
click at [46, 145] on div at bounding box center [341, 156] width 683 height 313
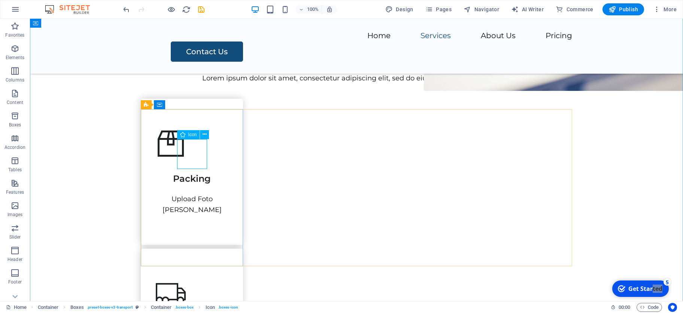
click at [187, 154] on figure at bounding box center [192, 144] width 72 height 30
click at [205, 134] on icon at bounding box center [205, 135] width 4 height 8
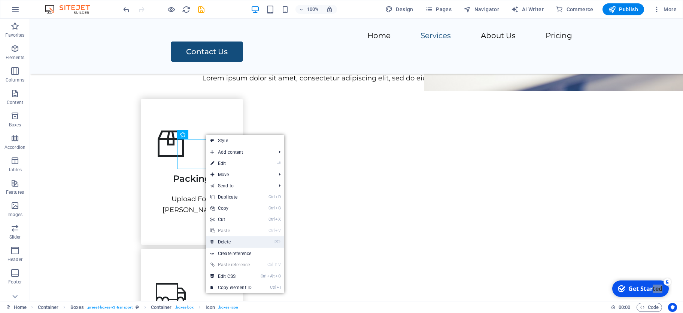
click at [237, 247] on link "⌦ Delete" at bounding box center [231, 242] width 50 height 11
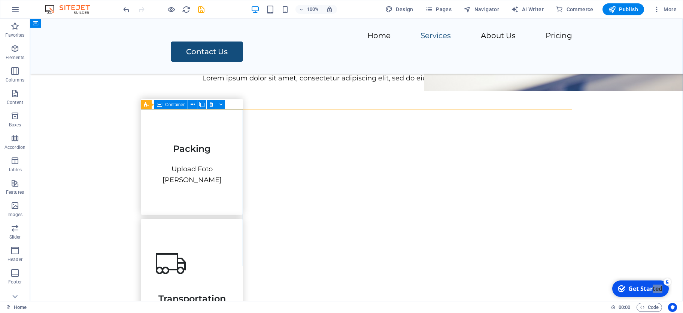
click at [193, 125] on div "Packing Upload Foto [PERSON_NAME]" at bounding box center [192, 157] width 102 height 117
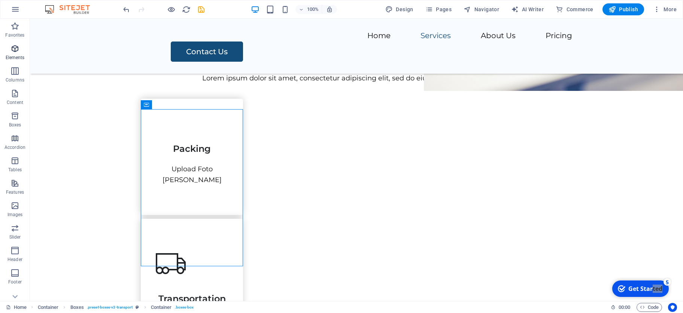
click at [18, 58] on p "Elements" at bounding box center [15, 58] width 19 height 6
click at [18, 51] on icon "button" at bounding box center [14, 48] width 9 height 9
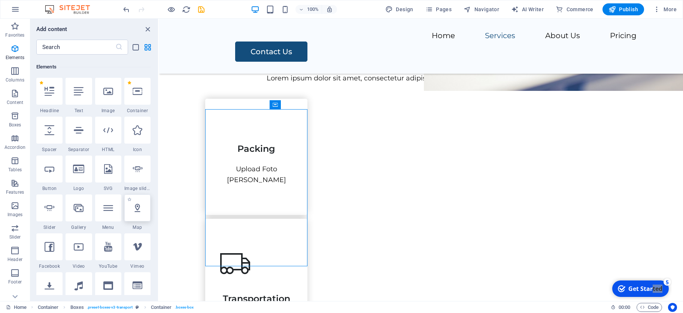
scroll to position [79, 0]
click at [84, 167] on icon at bounding box center [78, 168] width 11 height 10
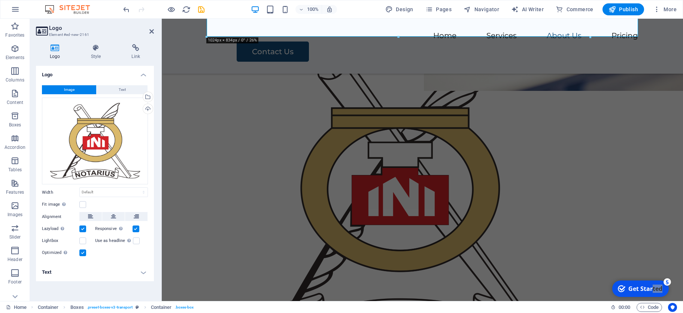
scroll to position [626, 0]
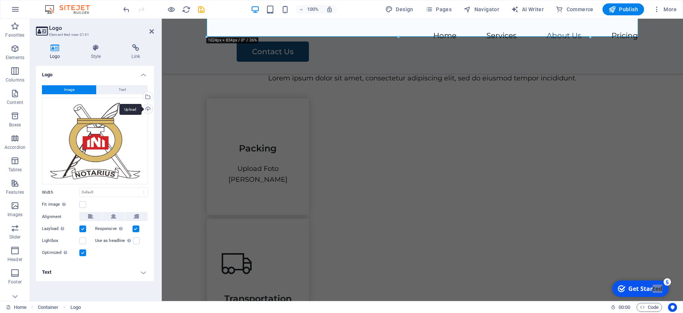
click at [149, 107] on div "Upload" at bounding box center [147, 109] width 11 height 11
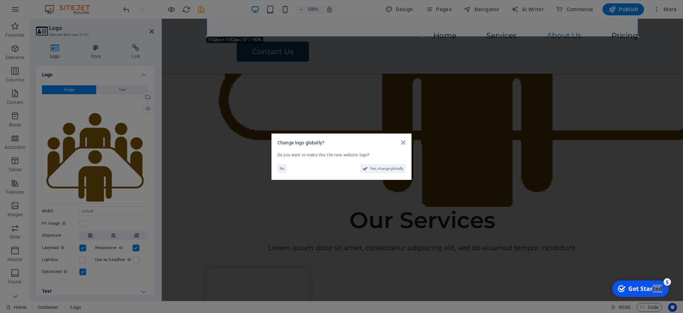
scroll to position [745, 0]
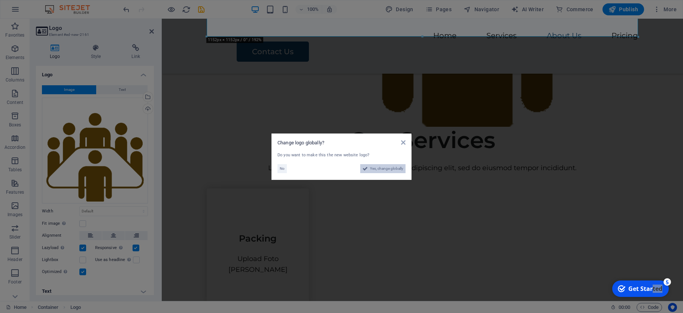
click at [379, 170] on span "Yes, change globally" at bounding box center [386, 168] width 33 height 9
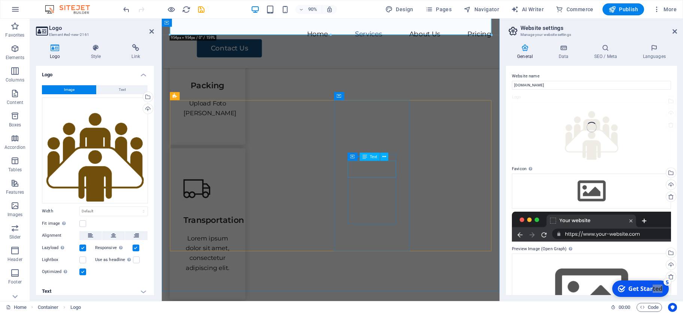
scroll to position [671, 0]
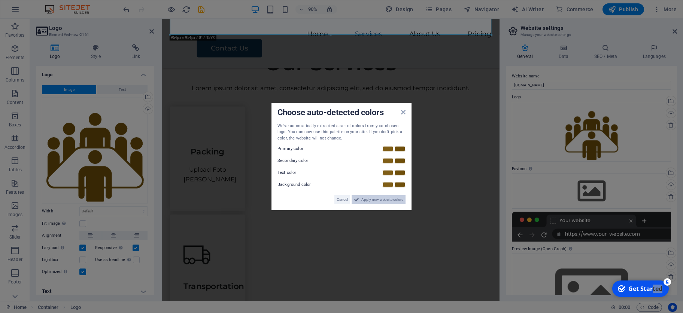
click at [366, 202] on span "Apply new website colors" at bounding box center [382, 199] width 42 height 9
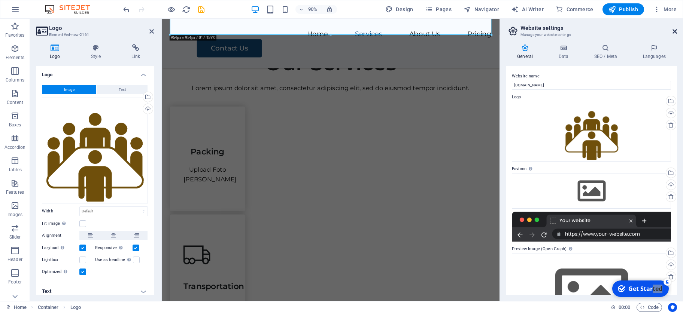
click at [674, 30] on icon at bounding box center [675, 31] width 4 height 6
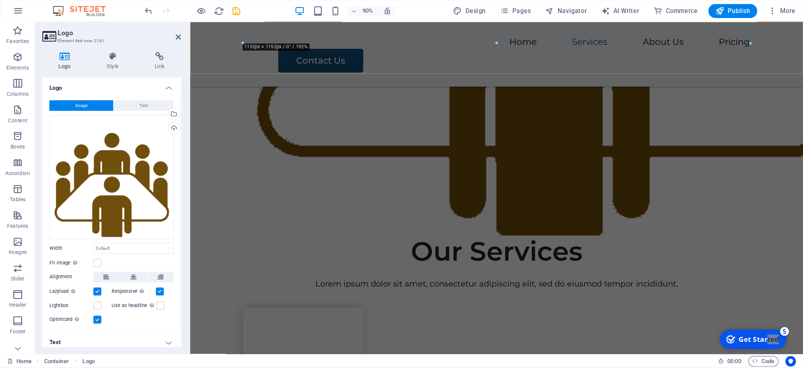
scroll to position [745, 0]
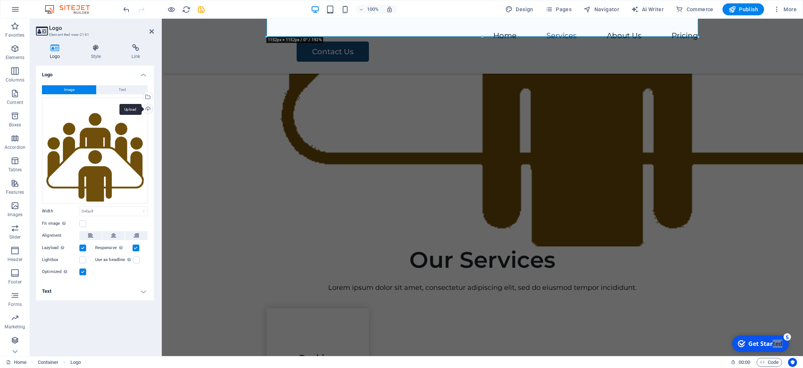
click at [147, 107] on div "Upload" at bounding box center [147, 109] width 11 height 11
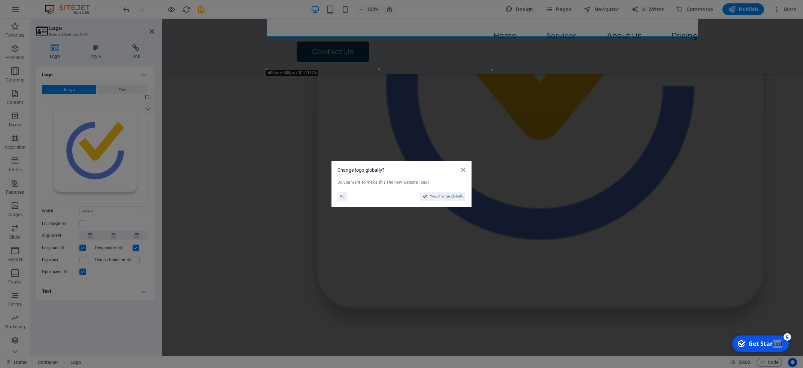
scroll to position [505, 0]
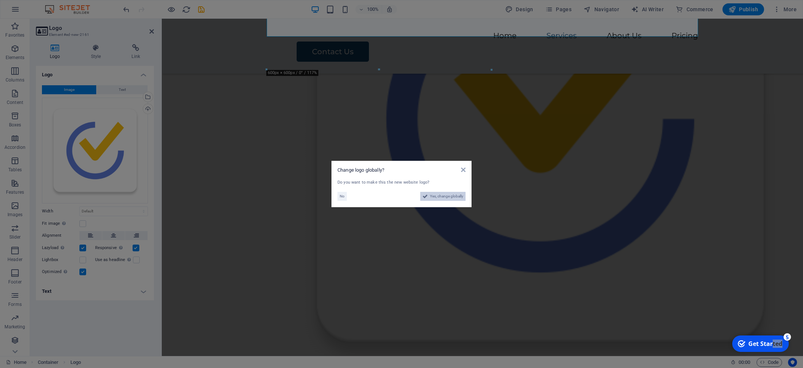
click at [443, 196] on span "Yes, change globally" at bounding box center [446, 196] width 33 height 9
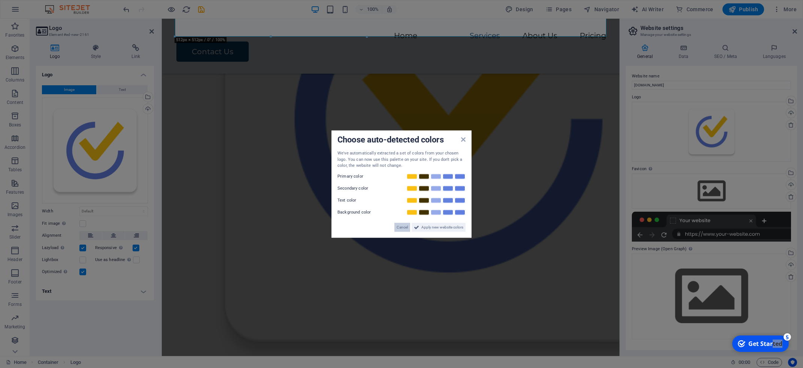
click at [403, 225] on span "Cancel" at bounding box center [402, 227] width 11 height 9
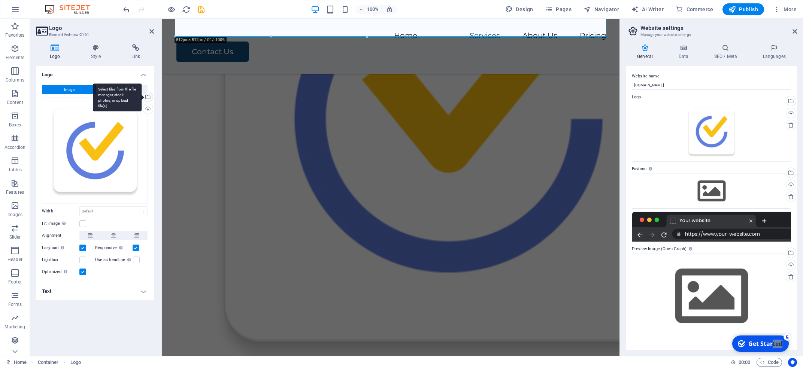
click at [148, 99] on div "Select files from the file manager, stock photos, or upload file(s)" at bounding box center [147, 97] width 11 height 11
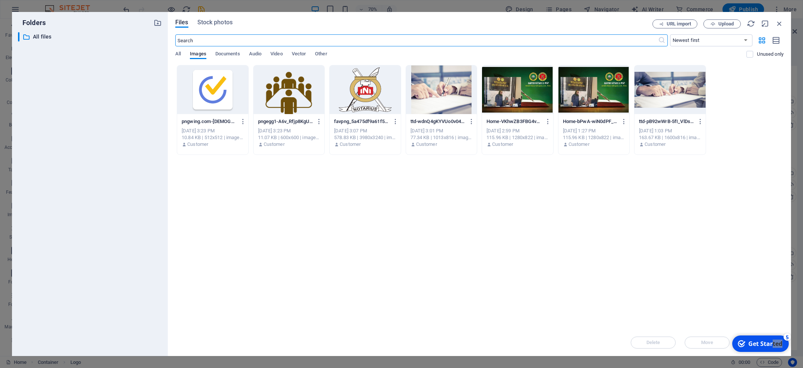
click at [382, 96] on div at bounding box center [365, 90] width 71 height 49
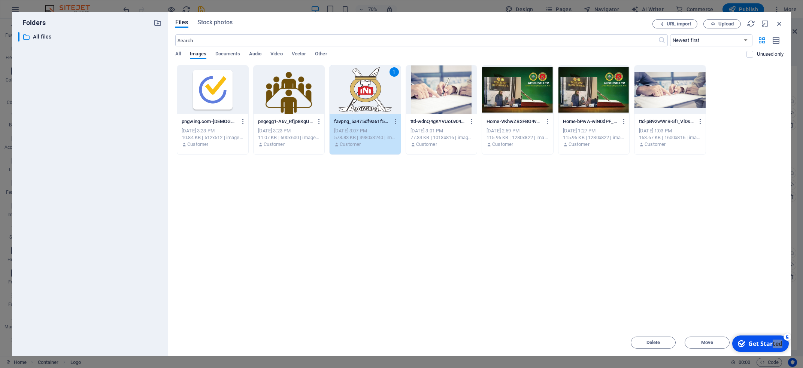
click at [379, 93] on div "1" at bounding box center [365, 90] width 71 height 49
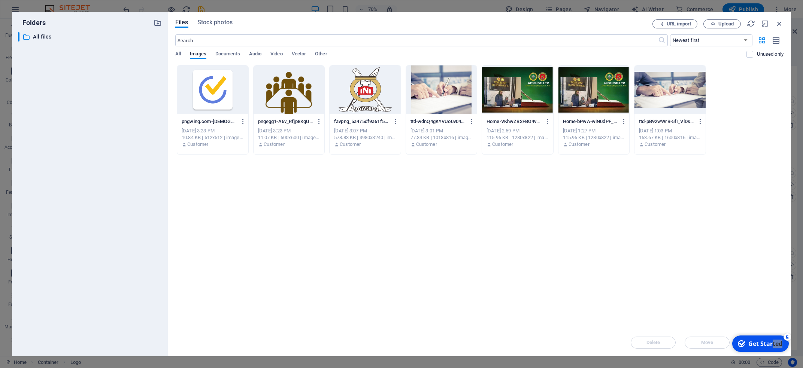
click at [379, 93] on div at bounding box center [365, 90] width 71 height 49
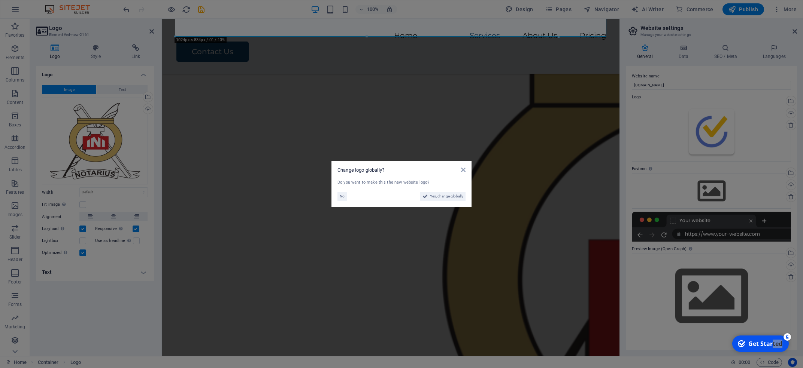
scroll to position [626, 0]
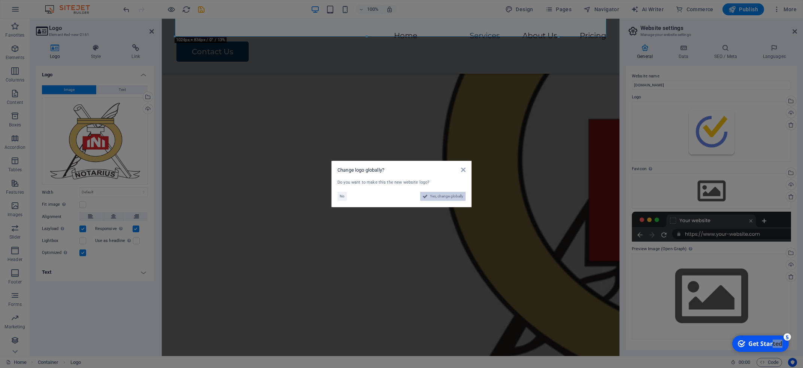
click at [454, 195] on span "Yes, change globally" at bounding box center [446, 196] width 33 height 9
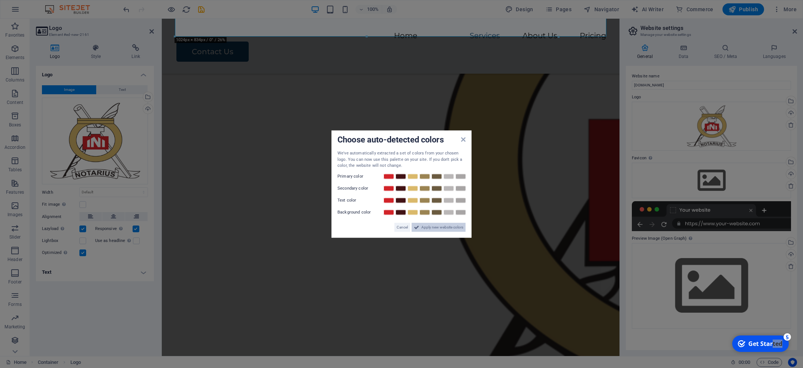
click at [436, 228] on span "Apply new website colors" at bounding box center [442, 227] width 42 height 9
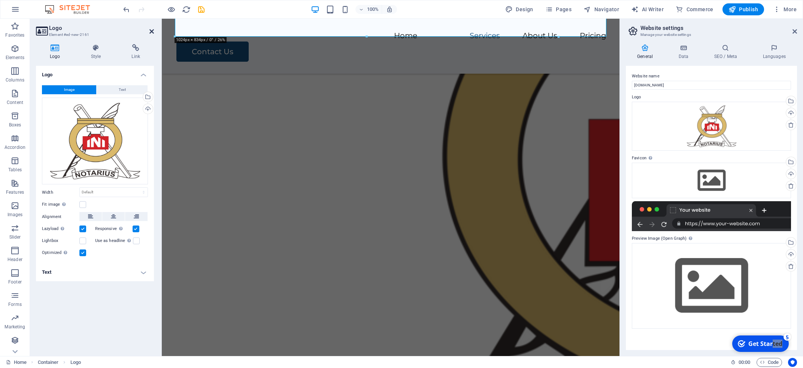
click at [152, 31] on icon at bounding box center [151, 31] width 4 height 6
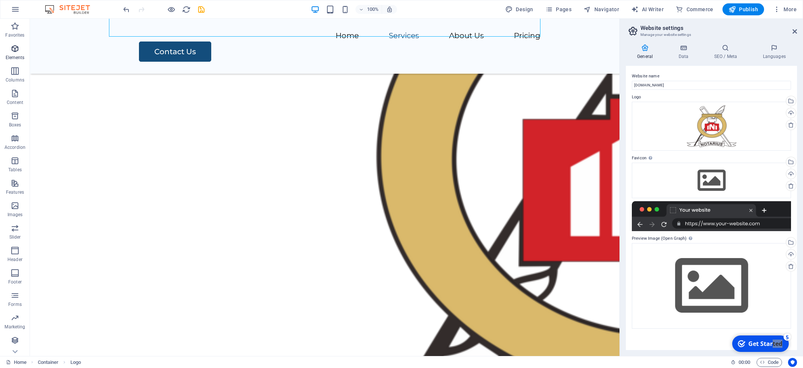
click at [17, 49] on icon "button" at bounding box center [14, 48] width 9 height 9
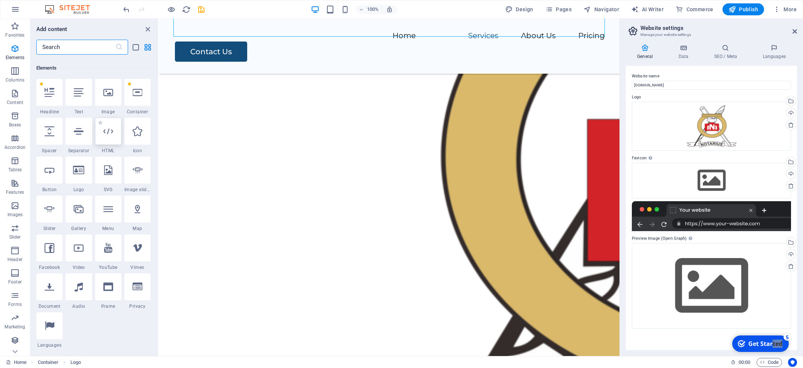
scroll to position [80, 0]
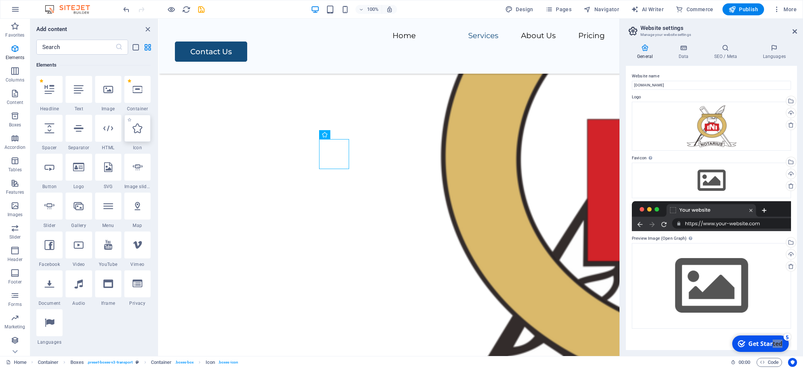
click at [135, 131] on icon at bounding box center [138, 129] width 10 height 10
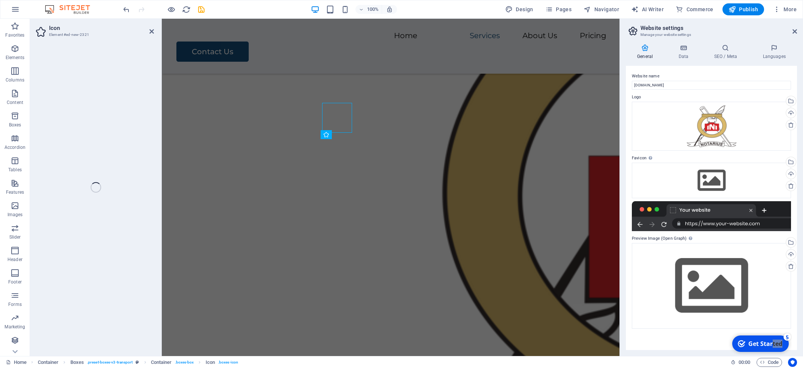
select select "xMidYMid"
select select "px"
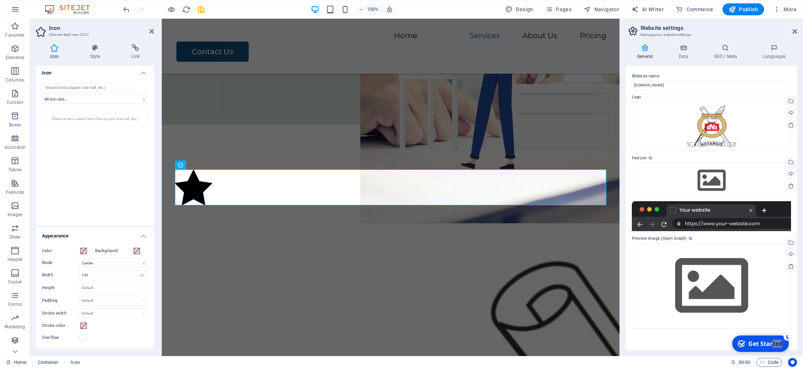
scroll to position [0, 0]
click at [42, 97] on select "All icon sets... IcoFont Ionicons FontAwesome Brands FontAwesome Duotone FontAw…" at bounding box center [95, 101] width 106 height 9
click at [110, 214] on div "Please enter a search term (like square, star half, etc.)" at bounding box center [95, 163] width 106 height 109
click at [225, 201] on figure at bounding box center [390, 189] width 431 height 39
click at [202, 166] on icon at bounding box center [202, 165] width 4 height 8
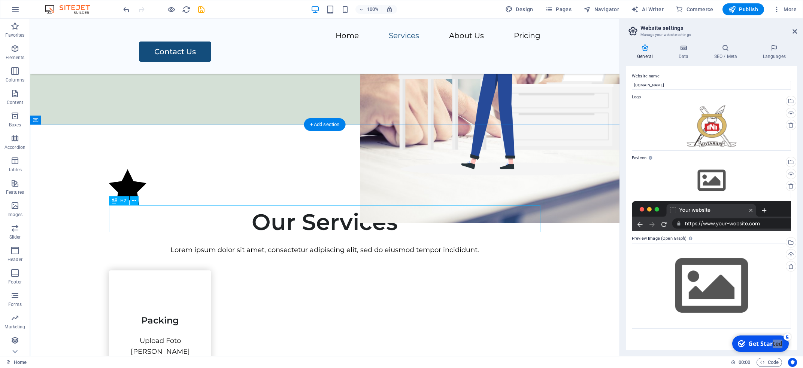
click at [274, 231] on div "Our Services" at bounding box center [324, 222] width 431 height 27
